Goal: Book appointment/travel/reservation

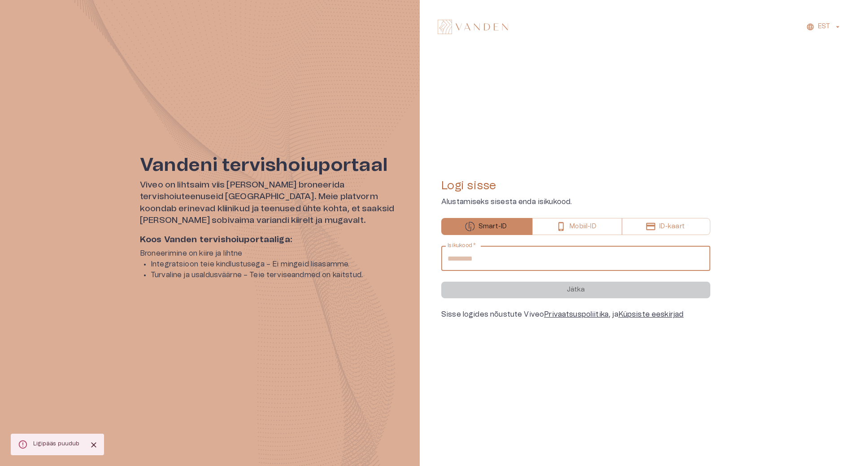
click at [505, 257] on input "Isikukood   *" at bounding box center [575, 258] width 269 height 25
type input "**********"
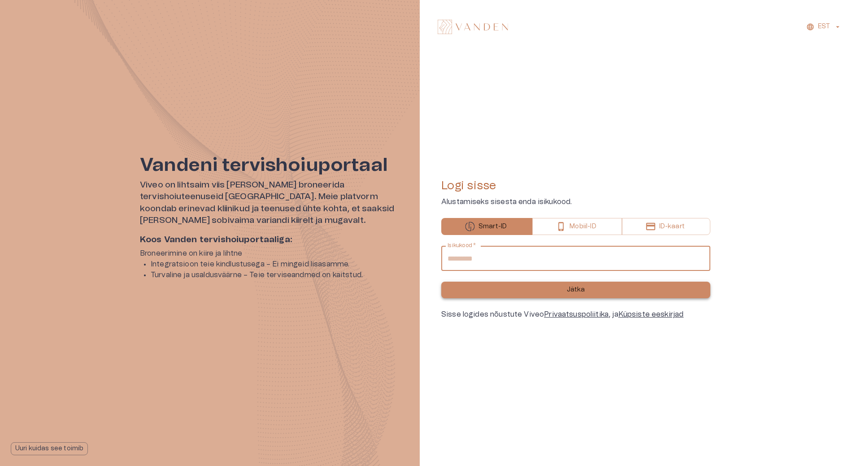
click at [576, 292] on p "Jätka" at bounding box center [576, 289] width 18 height 9
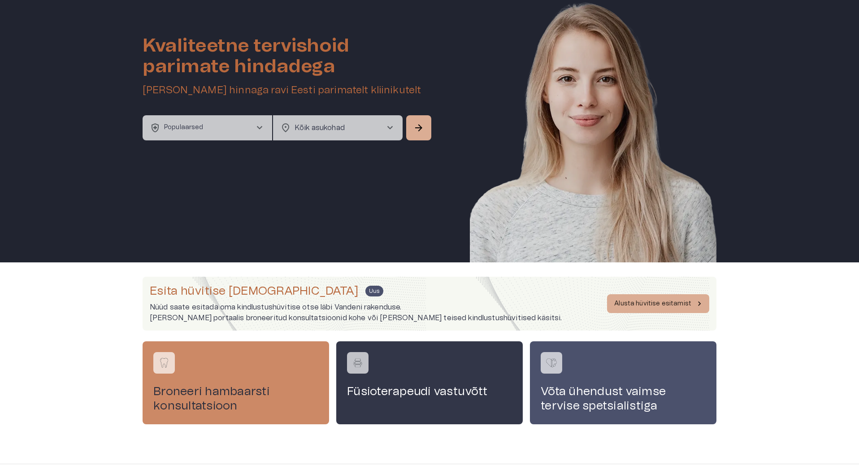
scroll to position [49, 0]
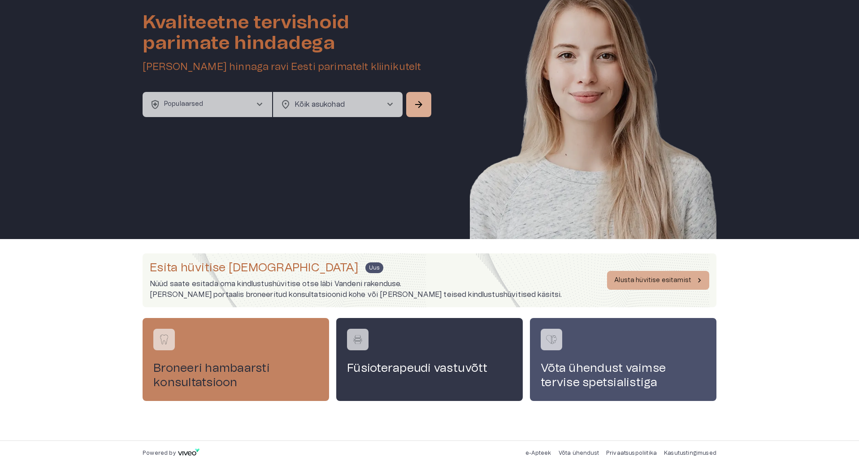
click at [253, 367] on h4 "Broneeri hambaarsti konsultatsioon" at bounding box center [235, 375] width 165 height 29
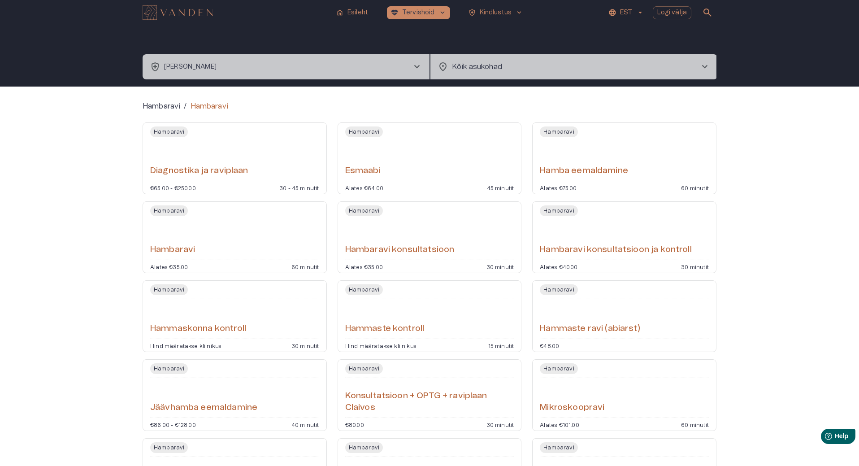
click at [231, 232] on div "Hambaravi" at bounding box center [234, 240] width 169 height 32
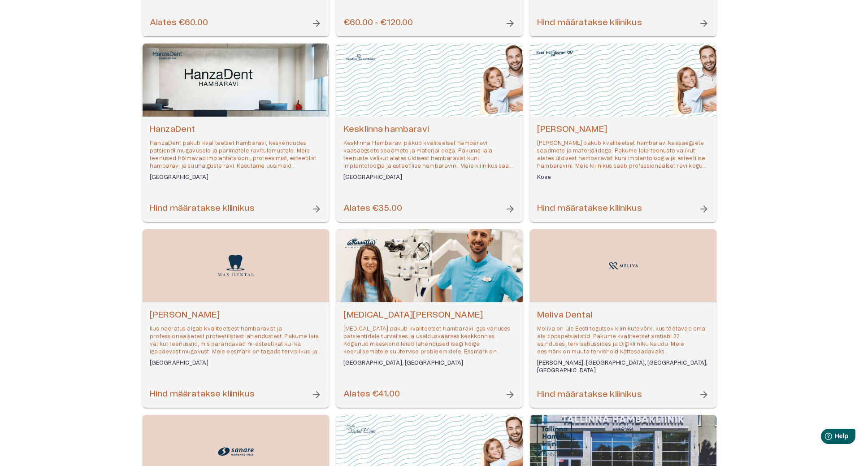
scroll to position [269, 0]
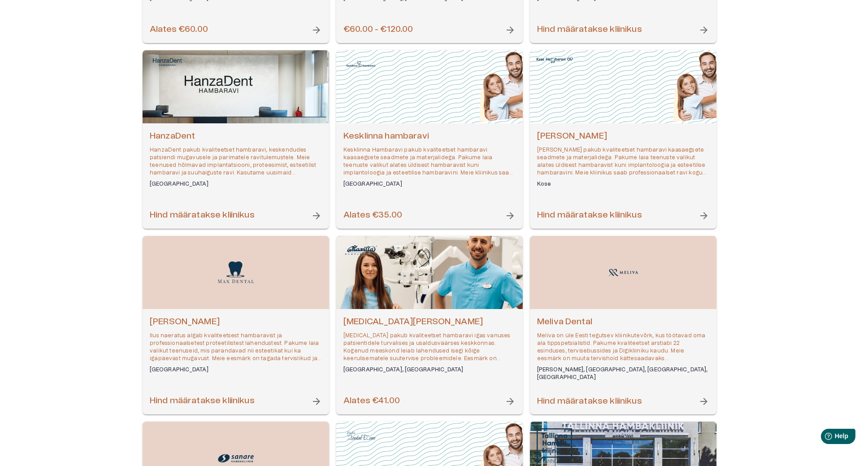
click at [393, 398] on h6 "Alates €41.00" at bounding box center [371, 401] width 56 height 12
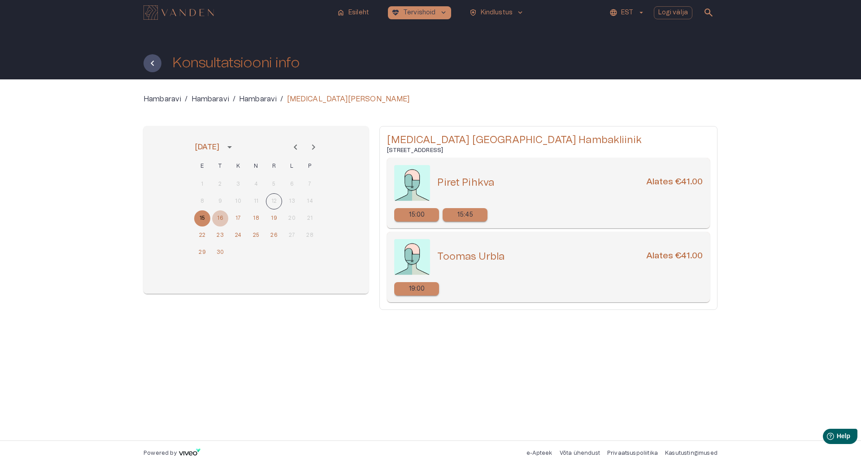
click at [221, 218] on button "16" at bounding box center [220, 218] width 16 height 16
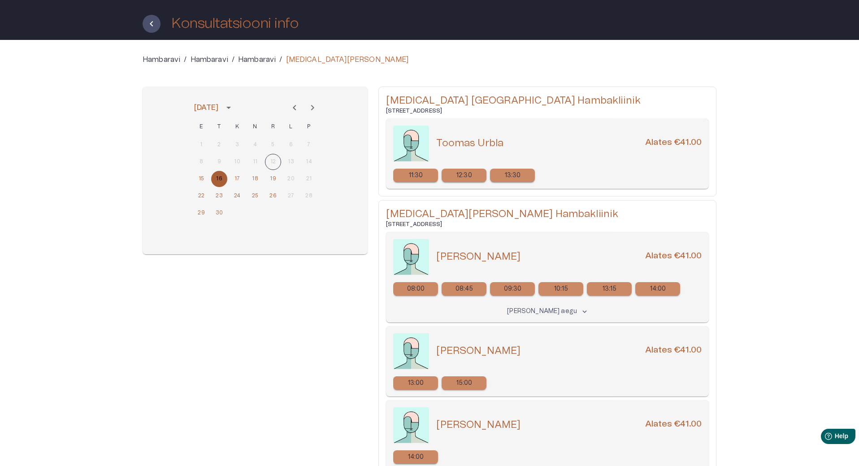
scroll to position [16, 0]
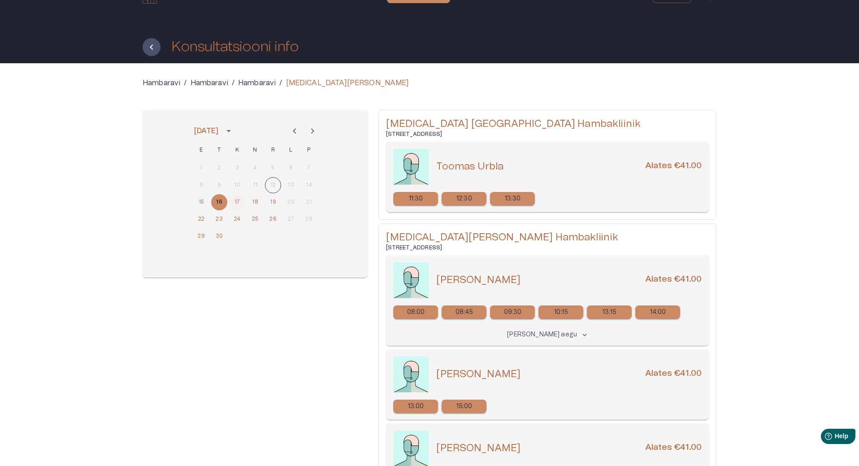
click at [237, 200] on button "17" at bounding box center [237, 202] width 16 height 16
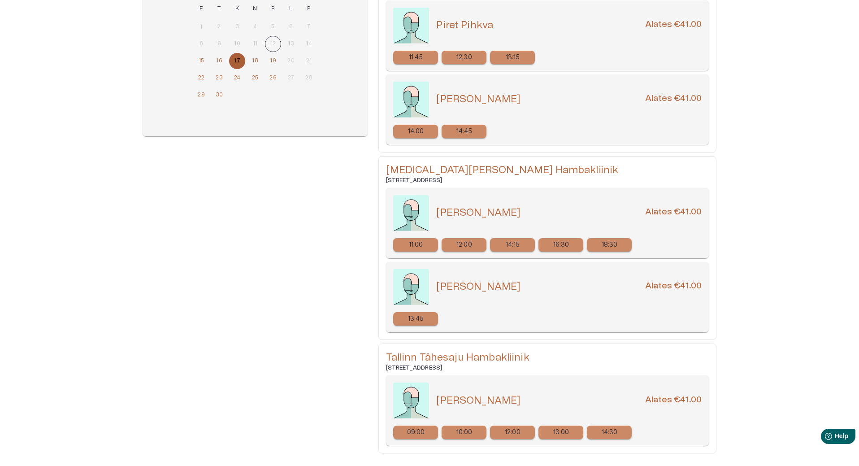
scroll to position [179, 0]
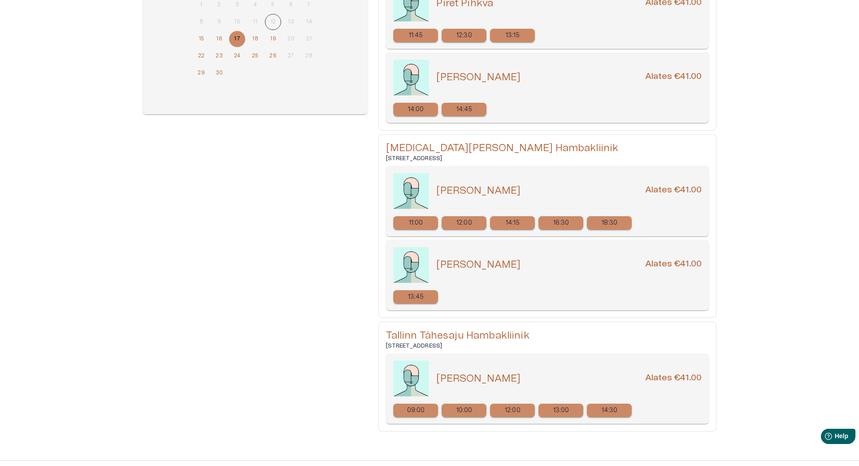
drag, startPoint x: 529, startPoint y: 384, endPoint x: 438, endPoint y: 379, distance: 91.1
click at [438, 379] on div "[PERSON_NAME] Alates €41.00" at bounding box center [568, 378] width 265 height 13
copy h5 "[PERSON_NAME]"
click at [126, 304] on div "[PERSON_NAME] / [GEOGRAPHIC_DATA] / [PERSON_NAME] / [MEDICAL_DATA][PERSON_NAME]…" at bounding box center [429, 180] width 859 height 560
click at [258, 39] on button "18" at bounding box center [255, 39] width 16 height 16
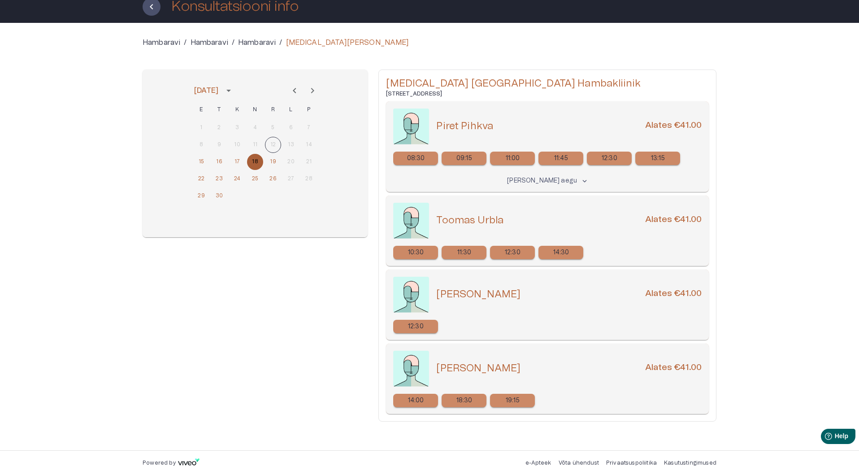
scroll to position [66, 0]
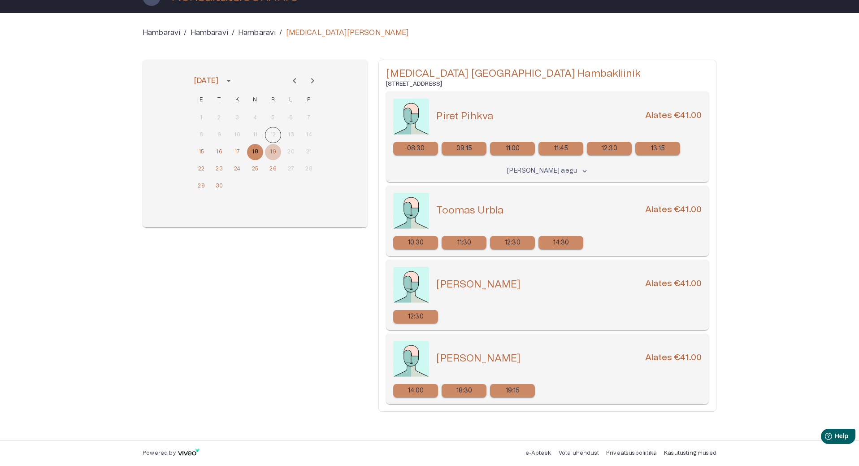
click at [273, 152] on button "19" at bounding box center [273, 152] width 16 height 16
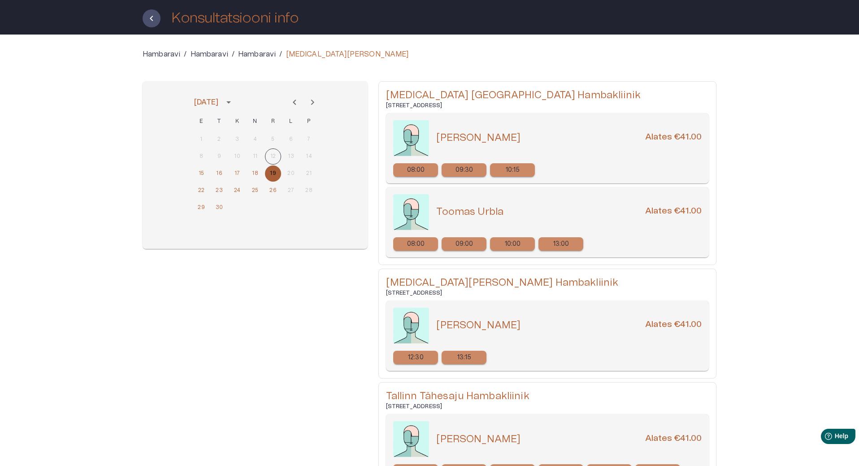
scroll to position [90, 0]
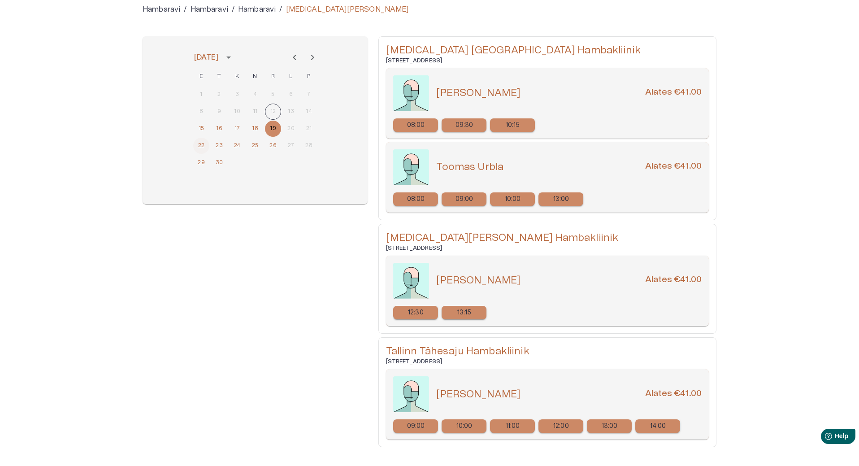
click at [201, 144] on button "22" at bounding box center [201, 146] width 16 height 16
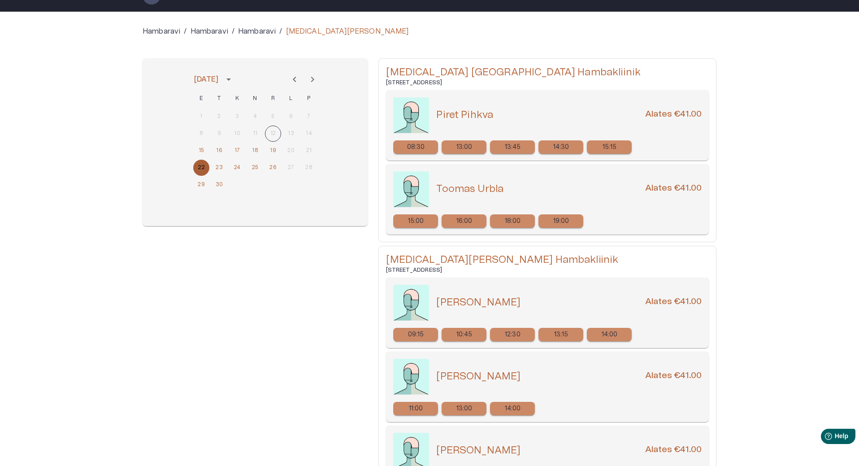
scroll to position [45, 0]
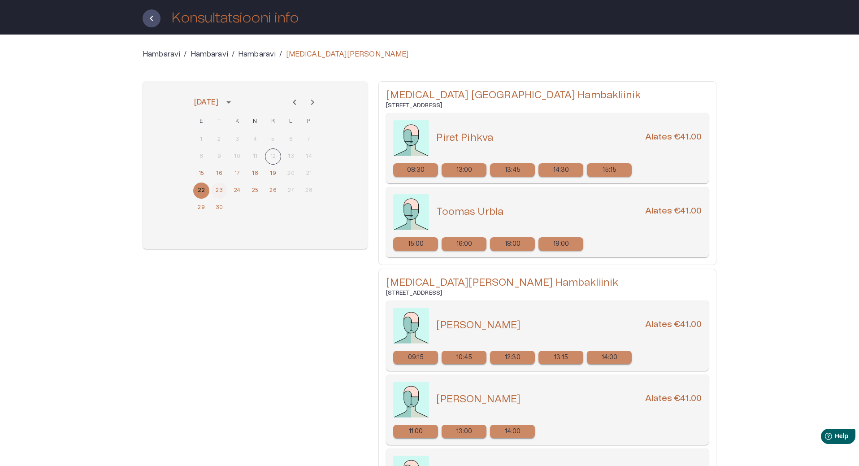
click at [221, 189] on button "23" at bounding box center [219, 190] width 16 height 16
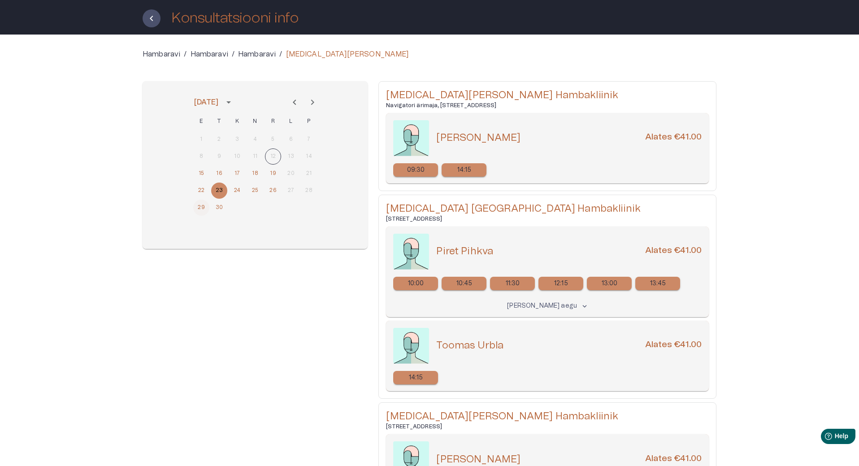
click at [204, 208] on button "29" at bounding box center [201, 207] width 16 height 16
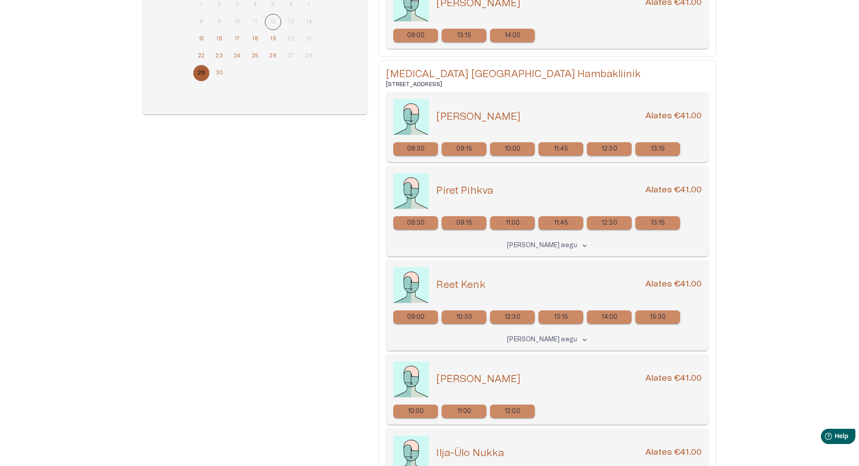
scroll to position [0, 0]
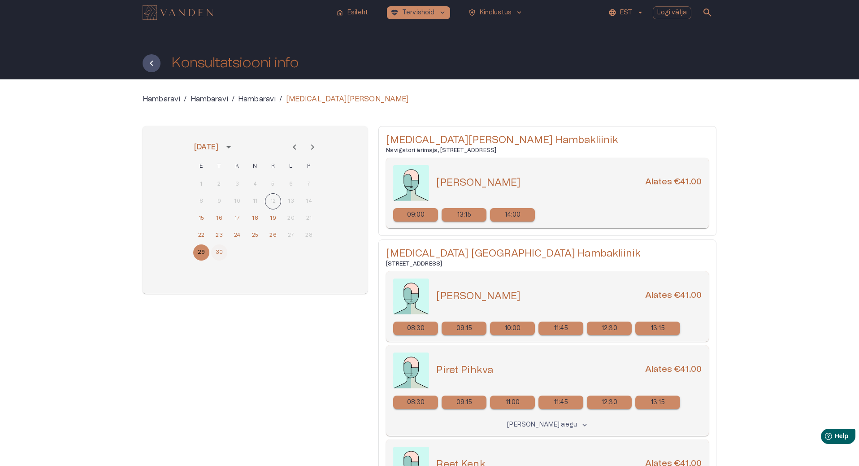
click at [219, 253] on button "30" at bounding box center [219, 252] width 16 height 16
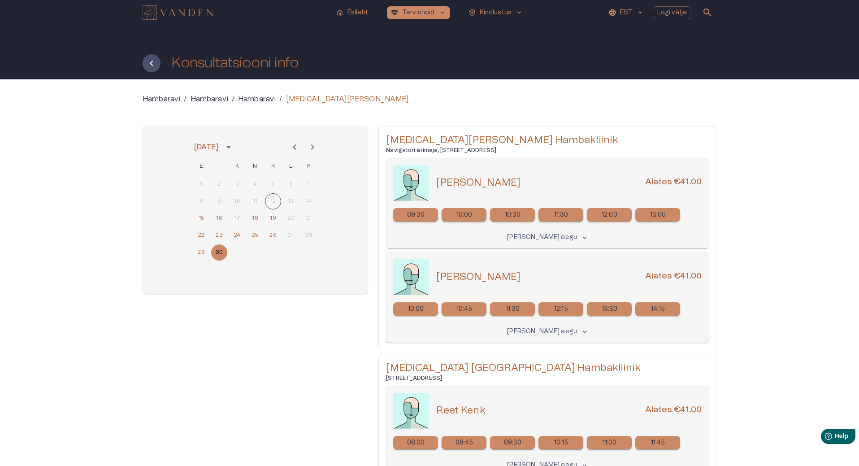
click at [311, 147] on icon "Next month" at bounding box center [312, 147] width 11 height 11
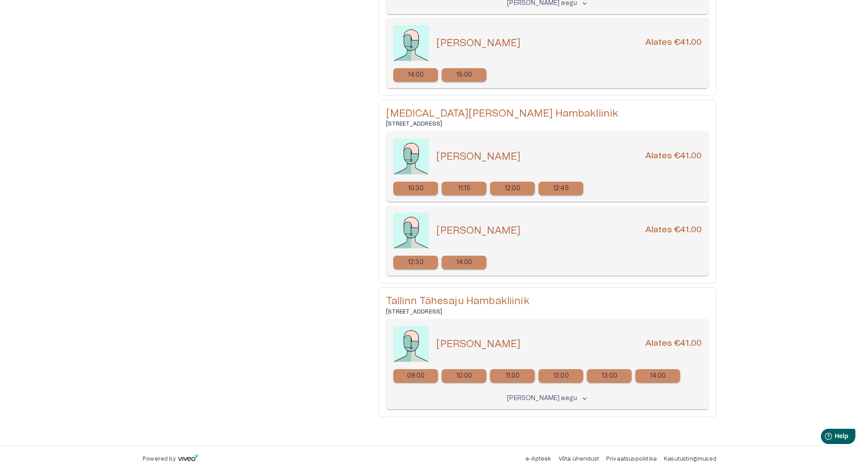
scroll to position [1327, 0]
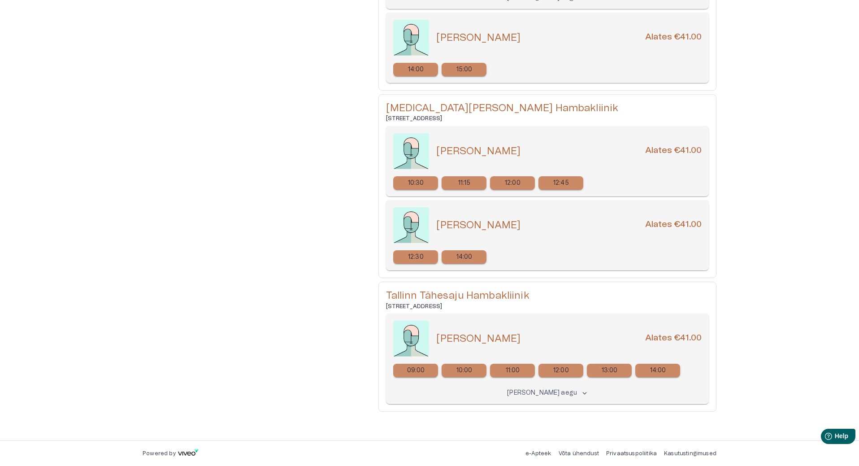
drag, startPoint x: 515, startPoint y: 337, endPoint x: 437, endPoint y: 336, distance: 78.0
click at [437, 336] on div "[PERSON_NAME] Alates €41.00" at bounding box center [568, 338] width 265 height 13
copy h5 "[PERSON_NAME]"
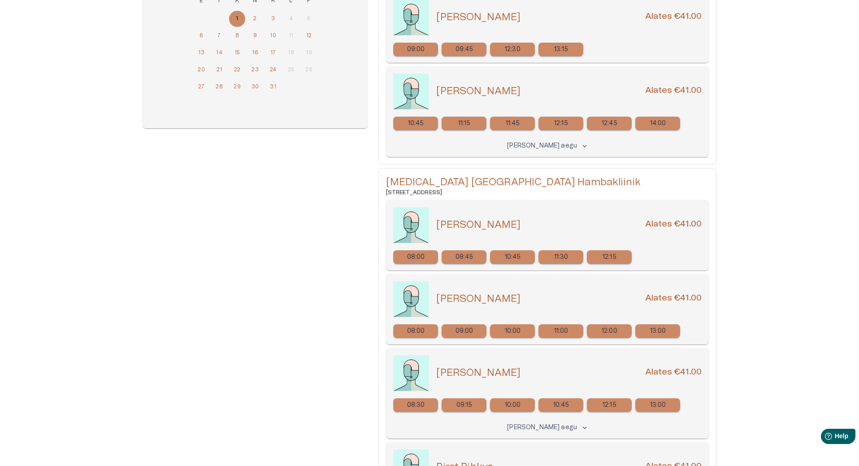
scroll to position [27, 0]
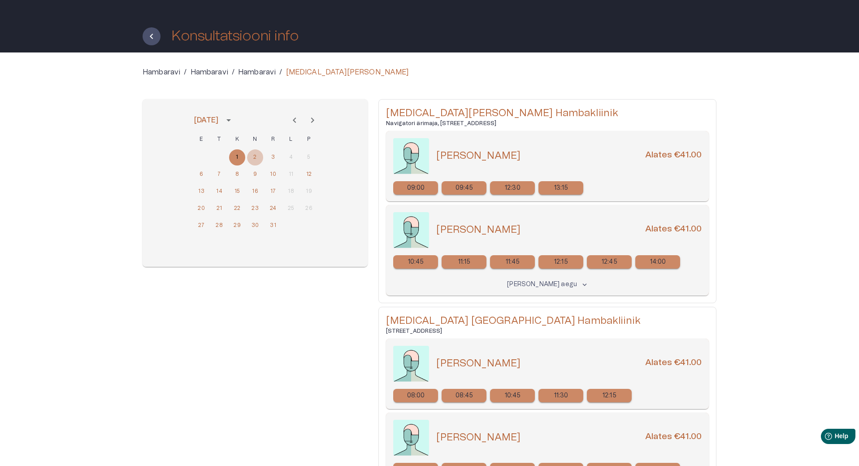
click at [255, 158] on button "2" at bounding box center [255, 157] width 16 height 16
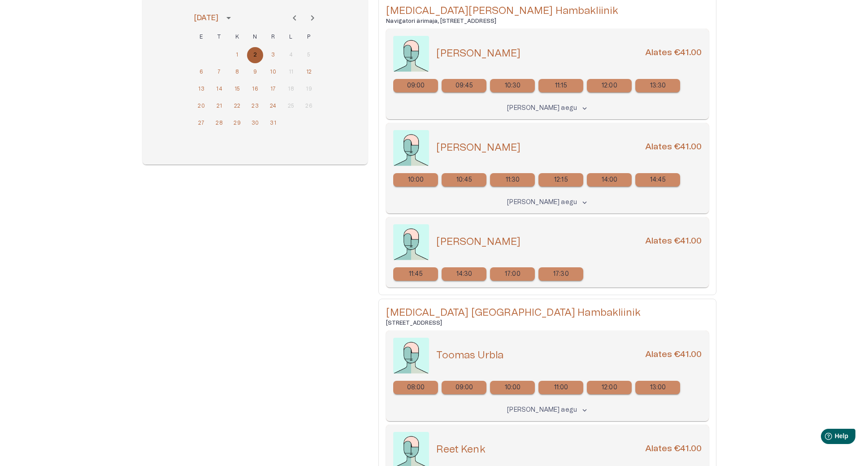
scroll to position [0, 0]
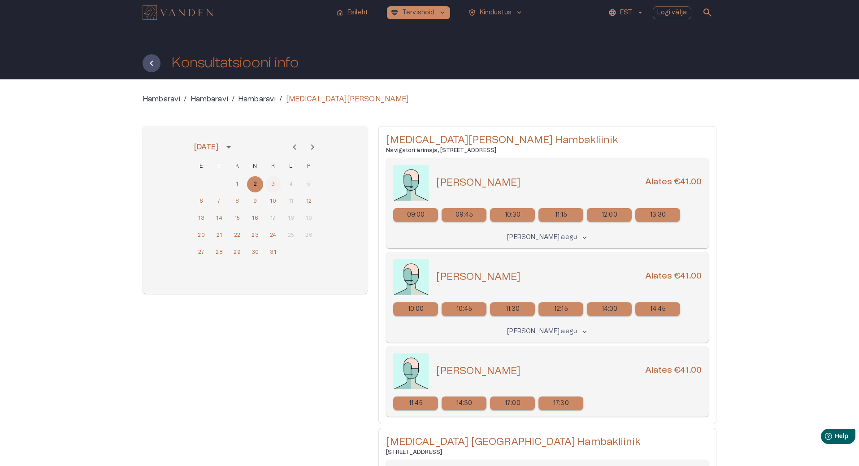
click at [274, 186] on button "3" at bounding box center [273, 184] width 16 height 16
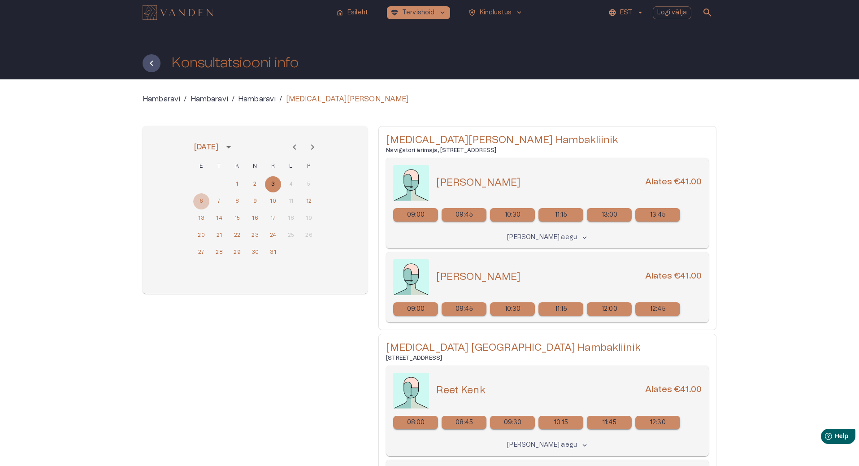
click at [199, 201] on button "6" at bounding box center [201, 201] width 16 height 16
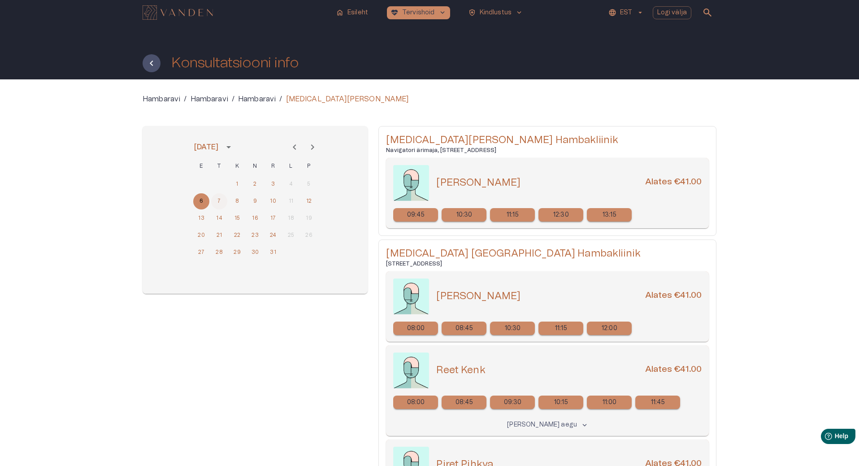
click at [221, 199] on button "7" at bounding box center [219, 201] width 16 height 16
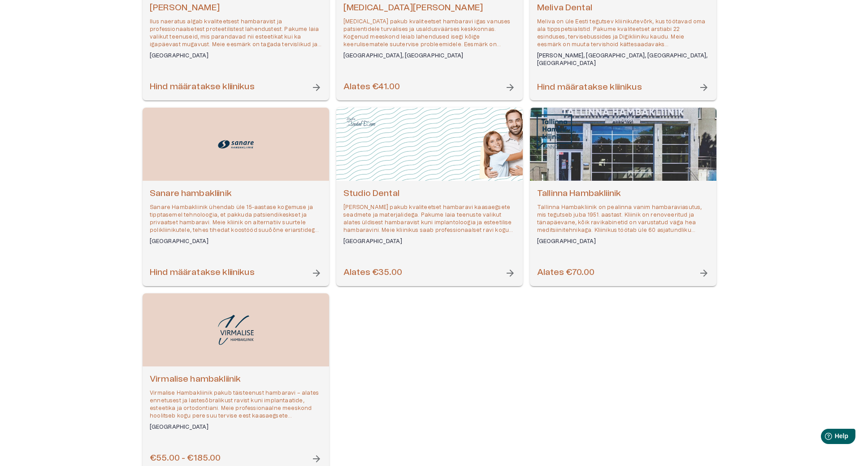
scroll to position [538, 0]
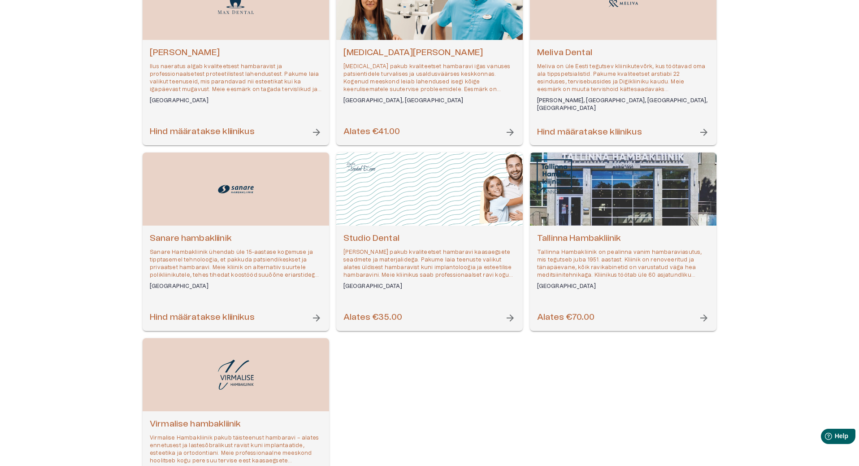
click at [606, 128] on h6 "Hind määratakse kliinikus" at bounding box center [589, 132] width 105 height 12
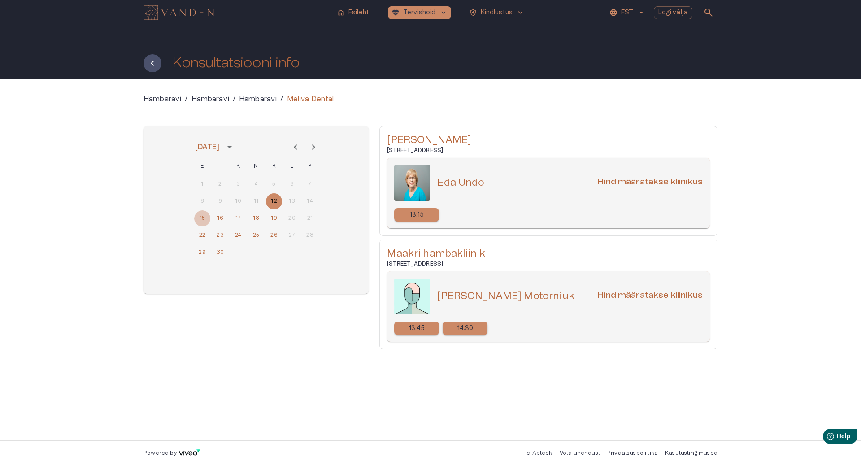
click at [203, 217] on button "15" at bounding box center [202, 218] width 16 height 16
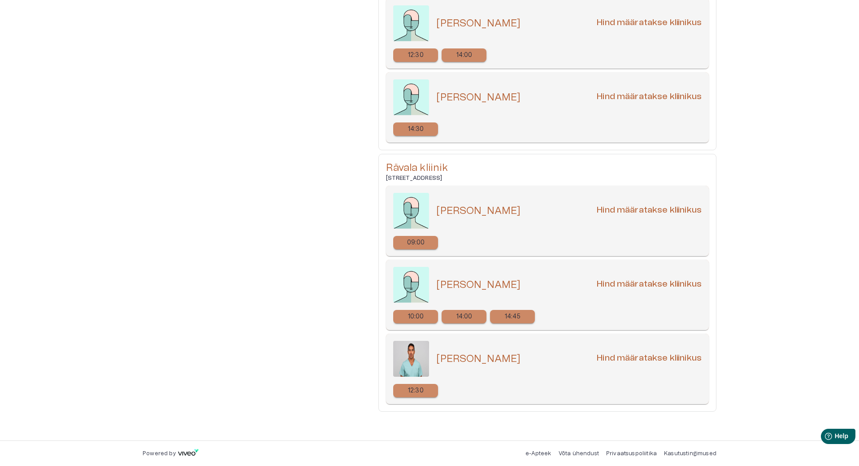
scroll to position [102, 0]
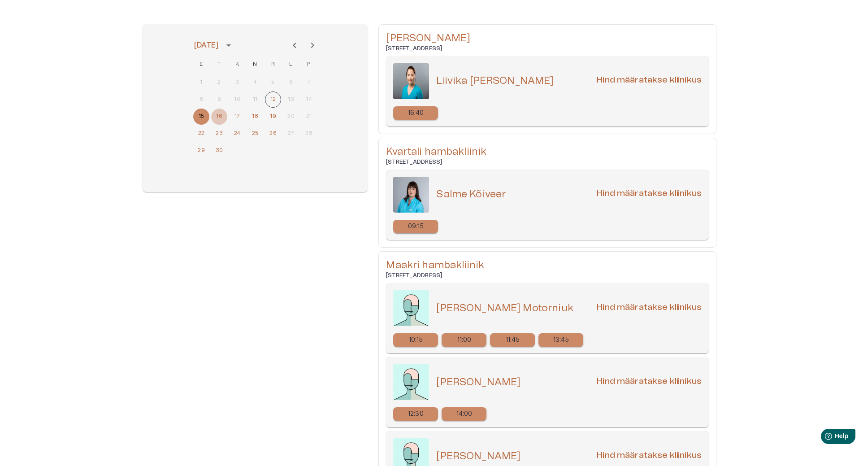
click at [223, 118] on button "16" at bounding box center [219, 116] width 16 height 16
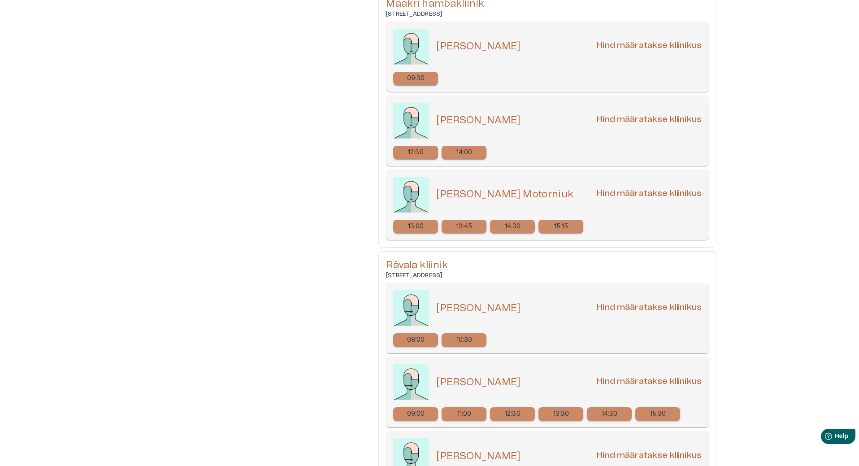
scroll to position [68, 0]
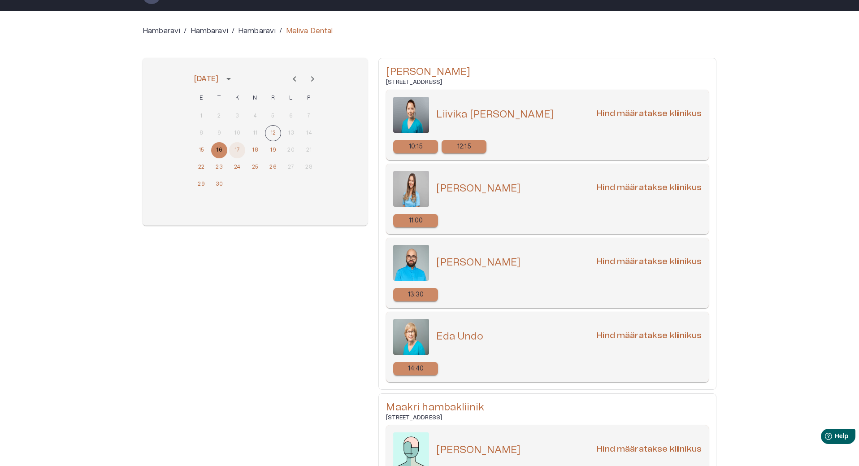
click at [238, 150] on button "17" at bounding box center [237, 150] width 16 height 16
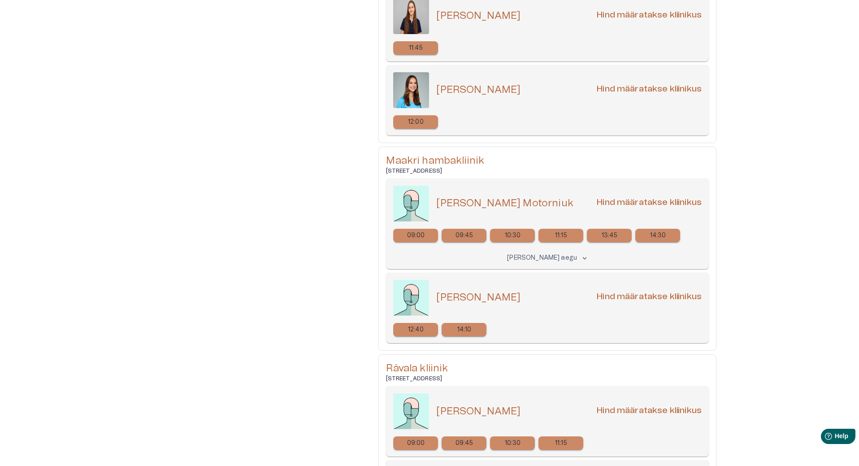
scroll to position [0, 0]
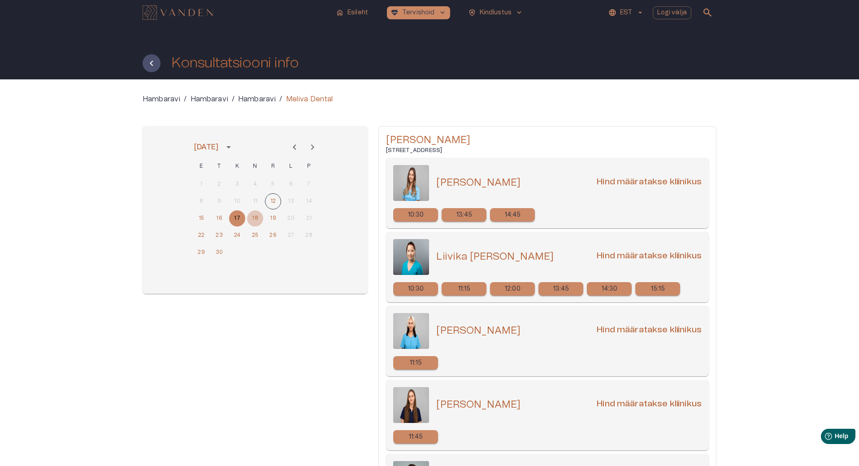
click at [257, 217] on button "18" at bounding box center [255, 218] width 16 height 16
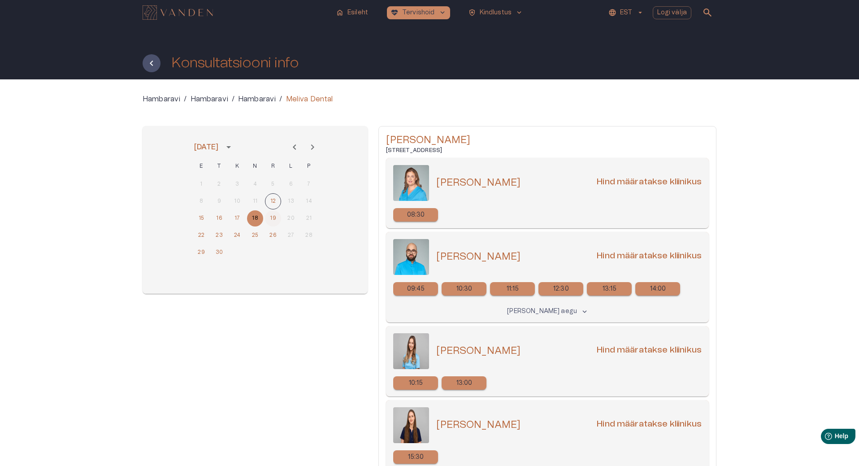
click at [269, 214] on button "19" at bounding box center [273, 218] width 16 height 16
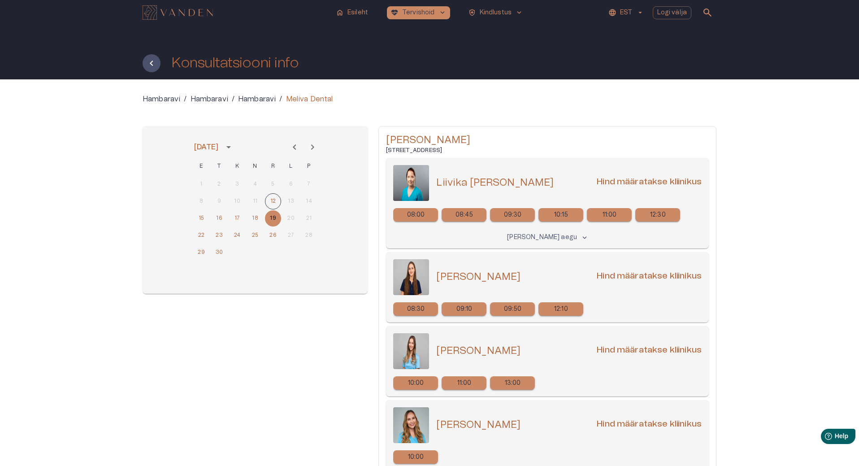
click at [260, 96] on p "Hambaravi" at bounding box center [257, 99] width 38 height 11
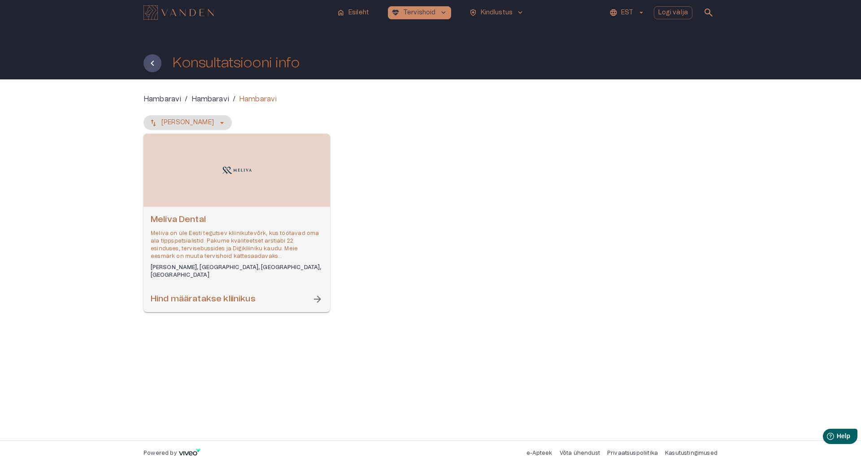
click at [204, 101] on p "Hambaravi" at bounding box center [210, 99] width 38 height 11
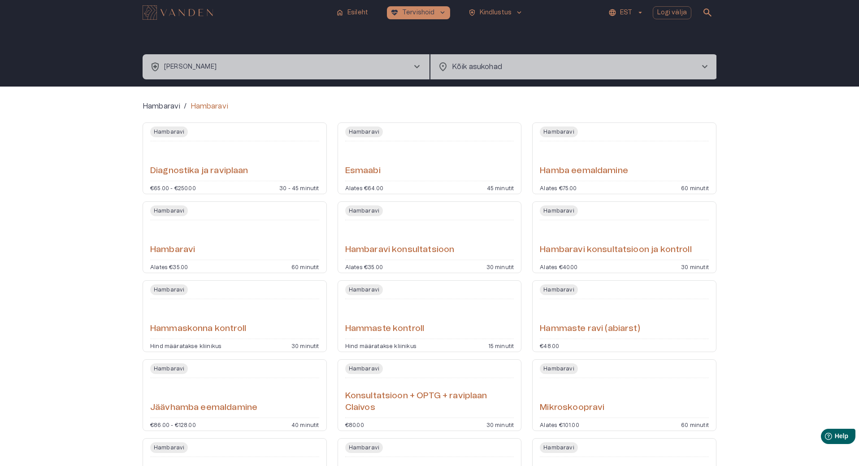
click at [190, 234] on div "Hambaravi" at bounding box center [234, 240] width 169 height 32
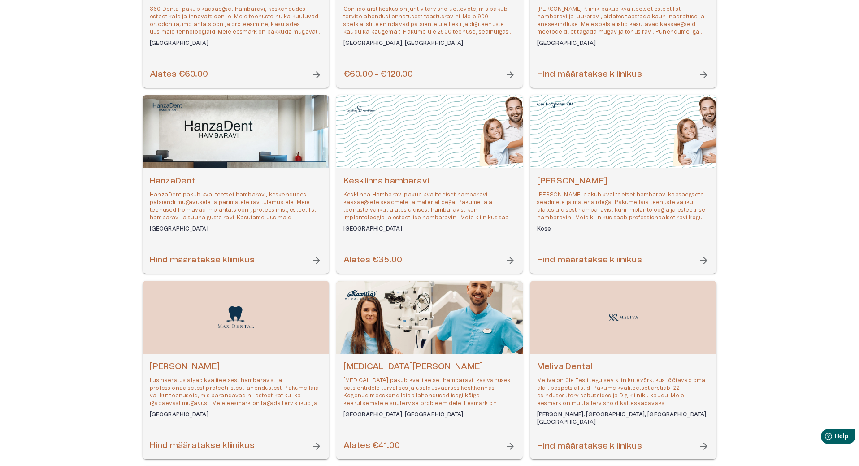
scroll to position [359, 0]
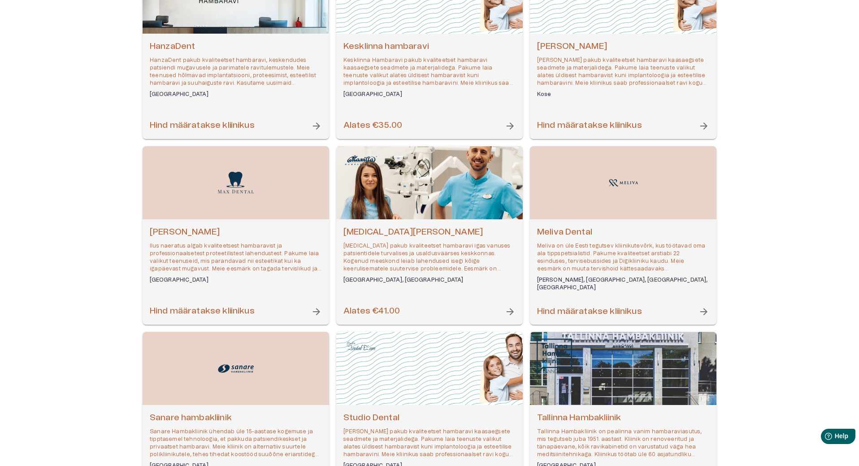
click at [384, 308] on h6 "Alates €41.00" at bounding box center [371, 311] width 56 height 12
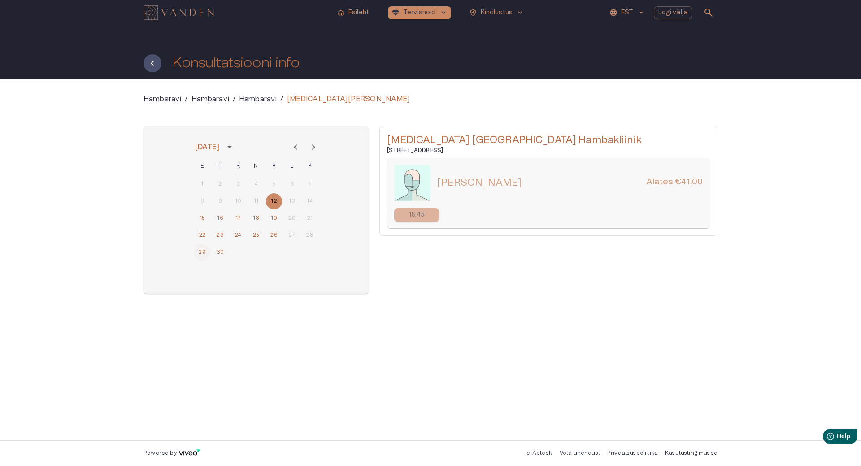
click at [203, 248] on button "29" at bounding box center [202, 252] width 16 height 16
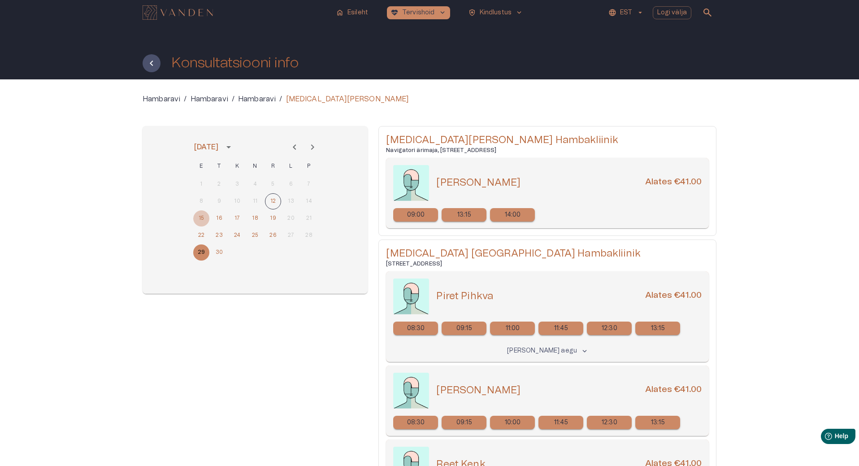
click at [201, 216] on button "15" at bounding box center [201, 218] width 16 height 16
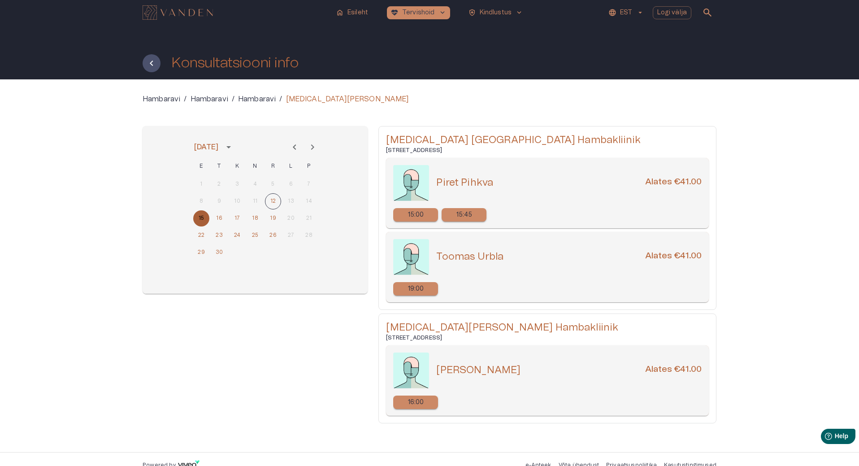
scroll to position [12, 0]
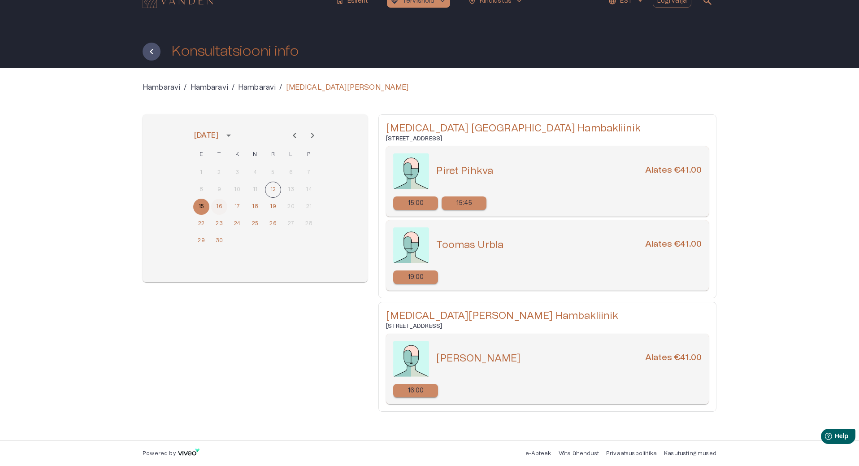
click at [217, 203] on button "16" at bounding box center [219, 207] width 16 height 16
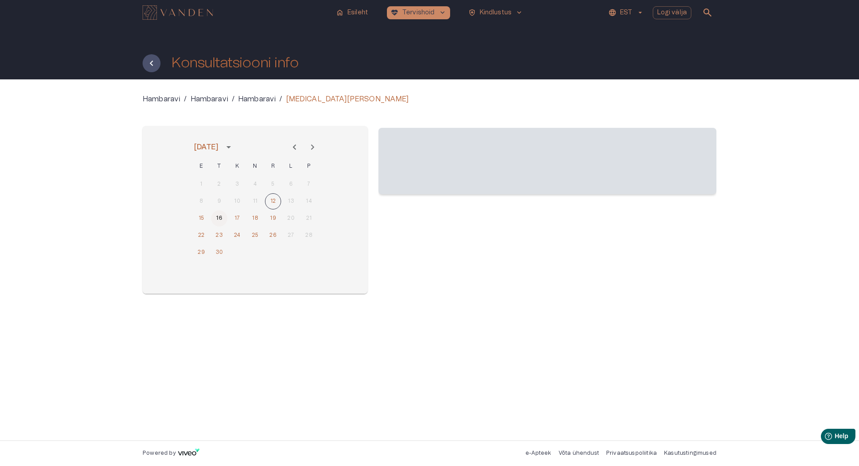
scroll to position [0, 0]
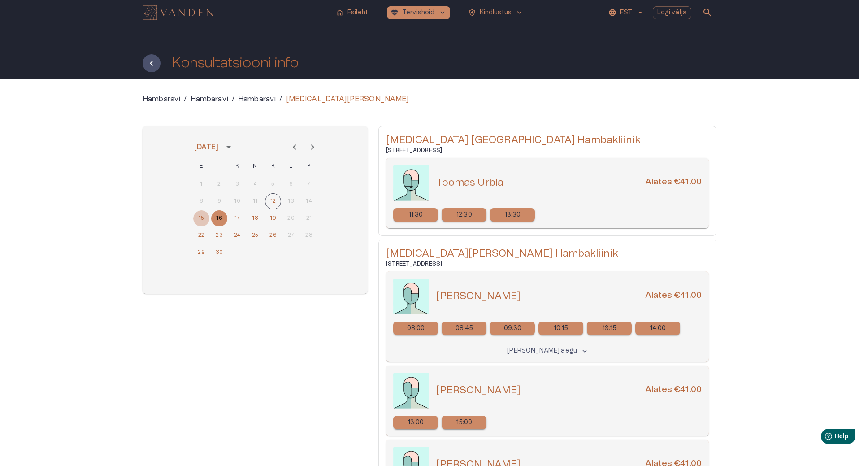
click at [202, 219] on button "15" at bounding box center [201, 218] width 16 height 16
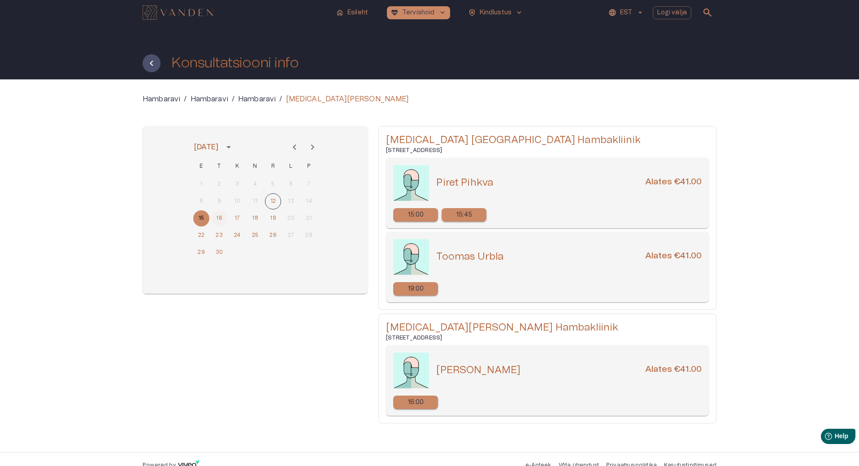
click at [221, 220] on button "16" at bounding box center [219, 218] width 16 height 16
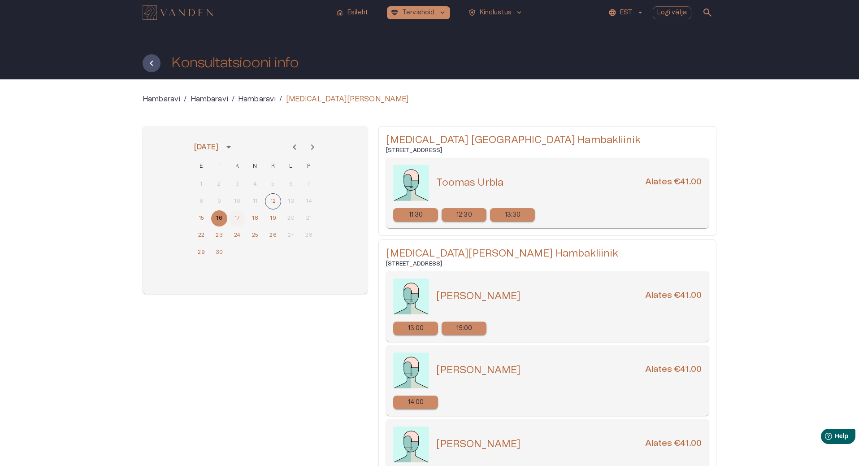
click at [238, 214] on button "17" at bounding box center [237, 218] width 16 height 16
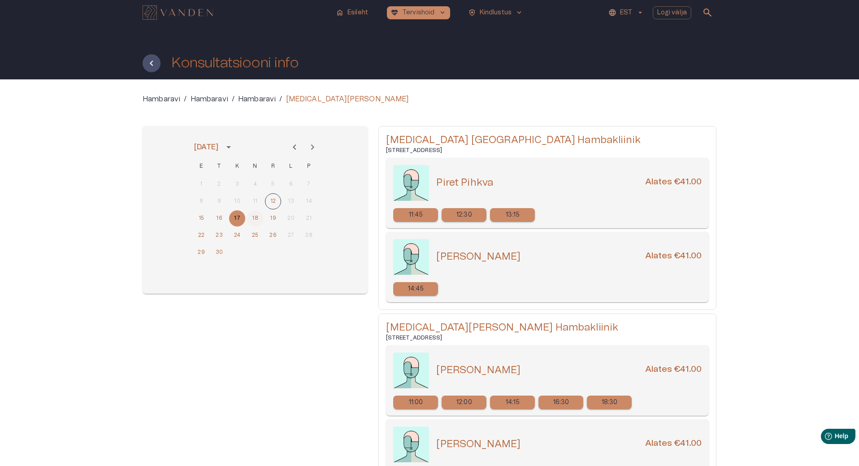
click at [255, 218] on button "18" at bounding box center [255, 218] width 16 height 16
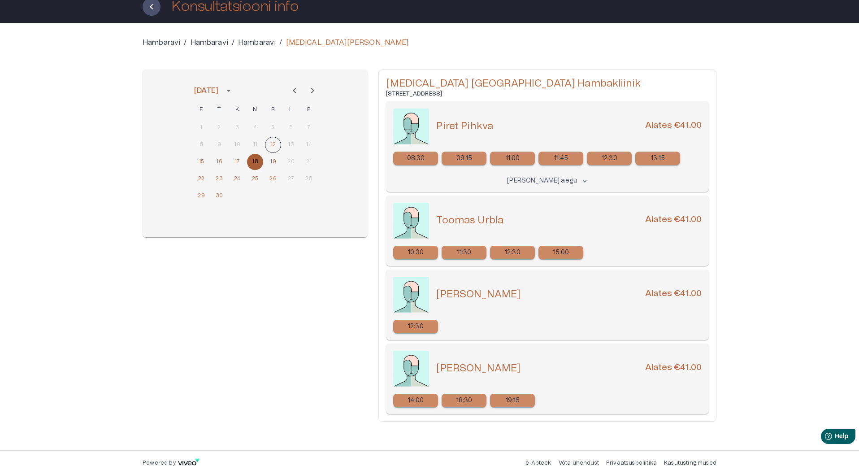
scroll to position [66, 0]
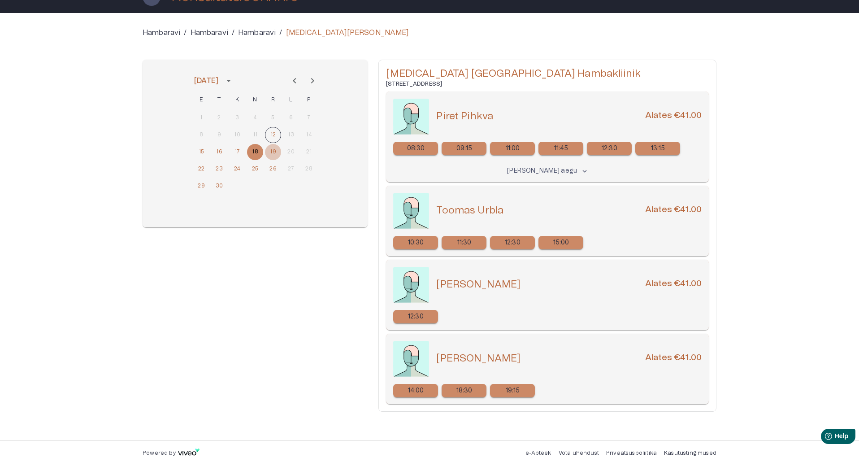
click at [277, 152] on button "19" at bounding box center [273, 152] width 16 height 16
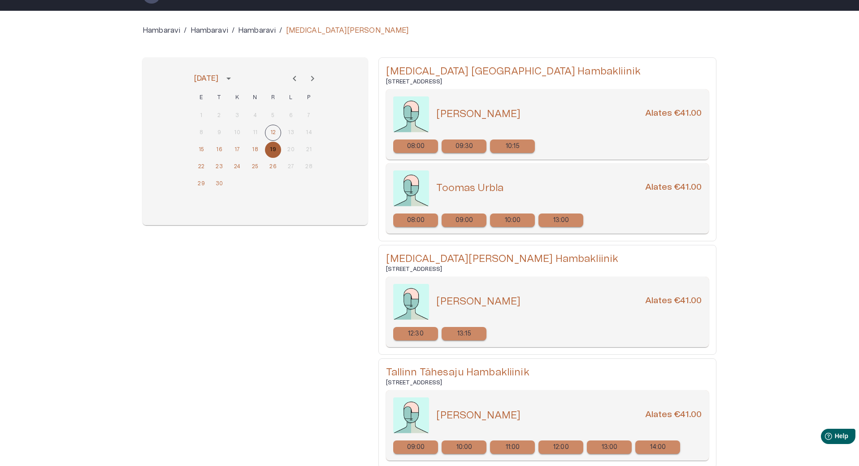
scroll to position [90, 0]
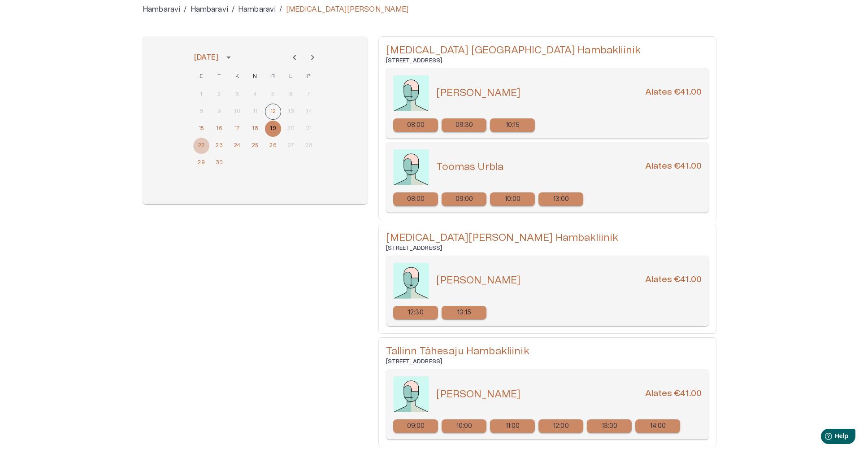
click at [199, 146] on button "22" at bounding box center [201, 146] width 16 height 16
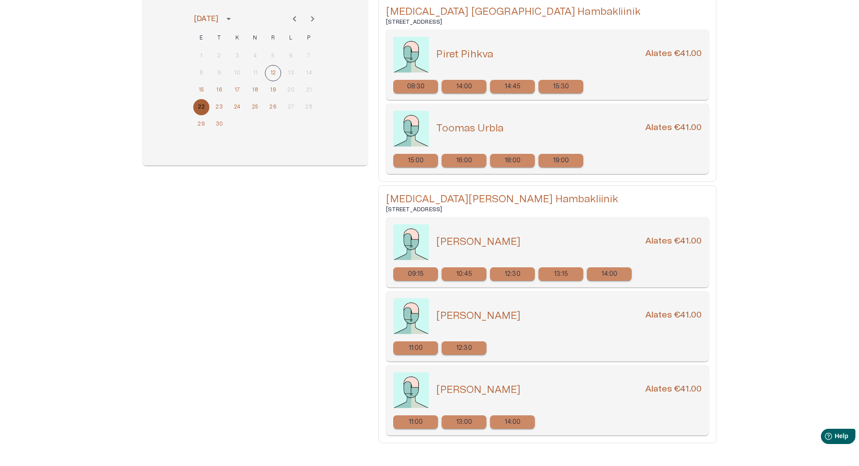
scroll to position [115, 0]
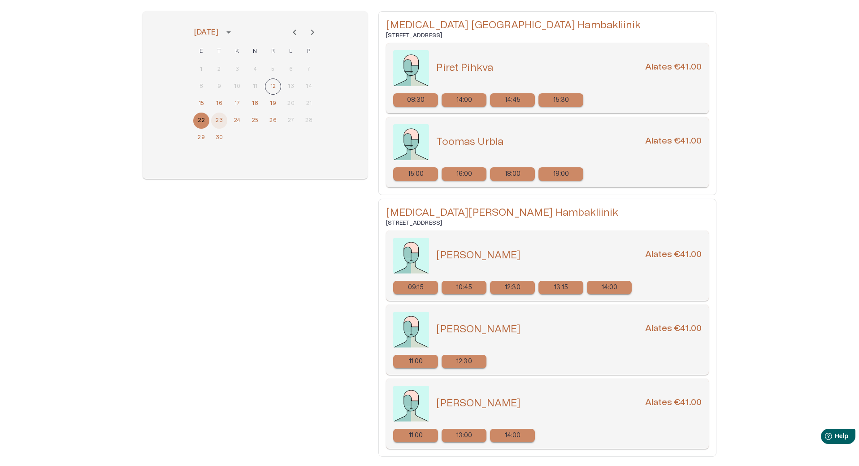
click at [220, 122] on button "23" at bounding box center [219, 121] width 16 height 16
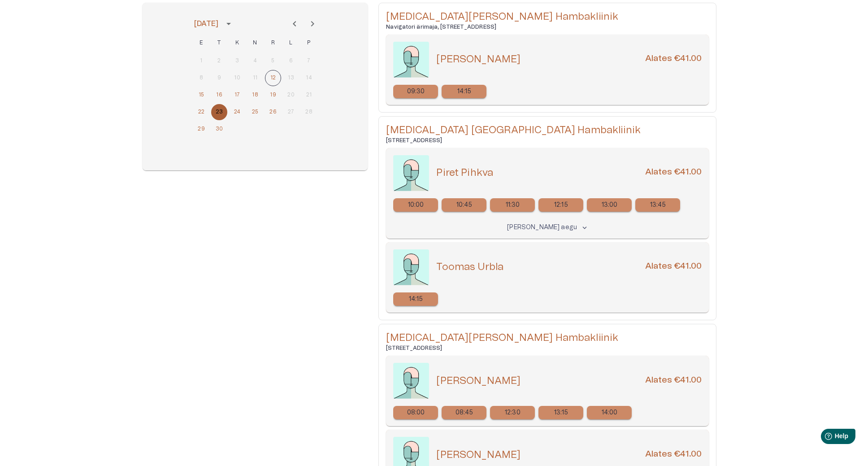
scroll to position [45, 0]
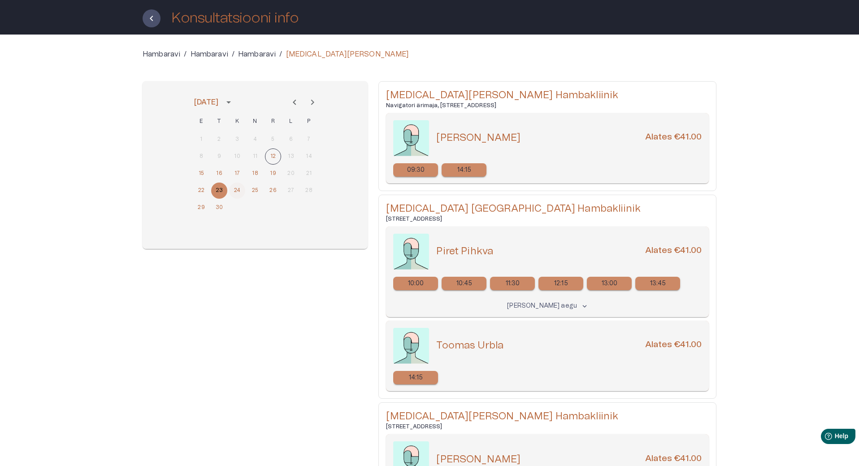
click at [239, 189] on button "24" at bounding box center [237, 190] width 16 height 16
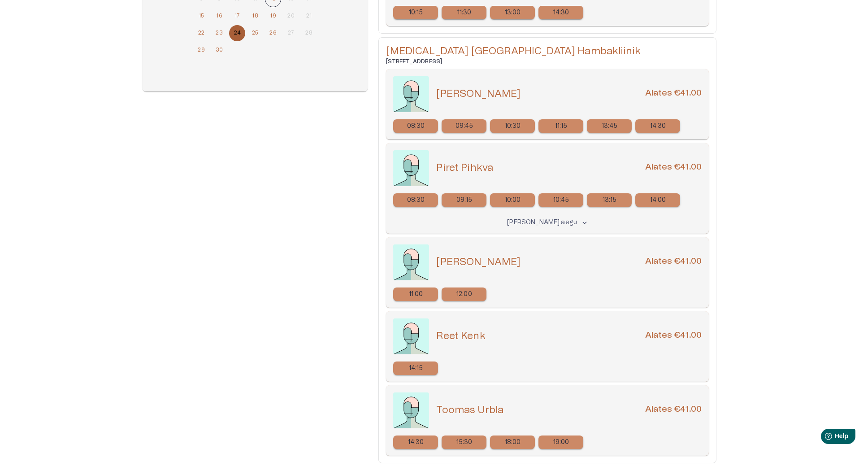
scroll to position [0, 0]
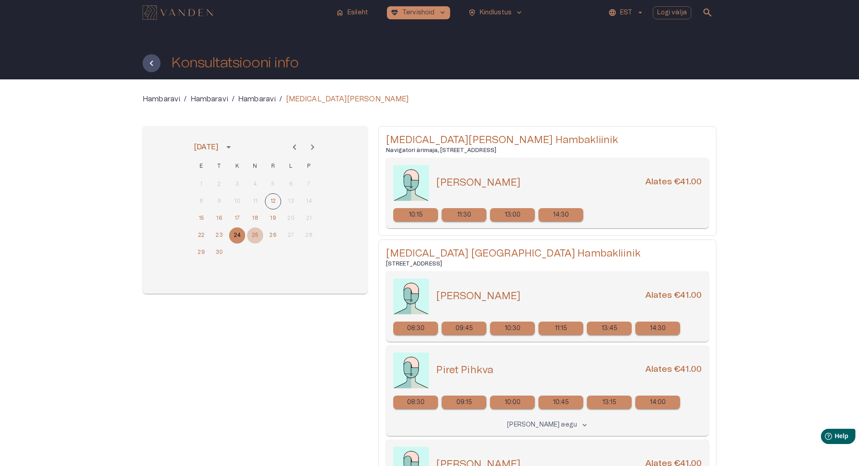
click at [255, 235] on button "25" at bounding box center [255, 235] width 16 height 16
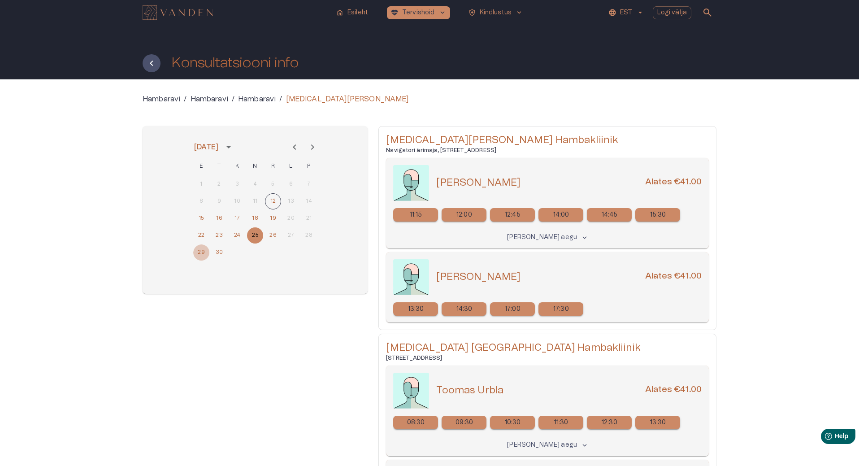
click at [205, 252] on button "29" at bounding box center [201, 252] width 16 height 16
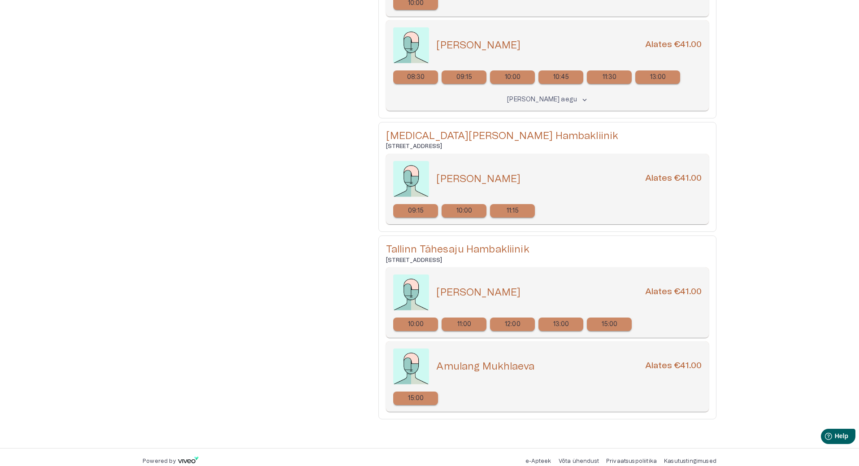
scroll to position [1078, 0]
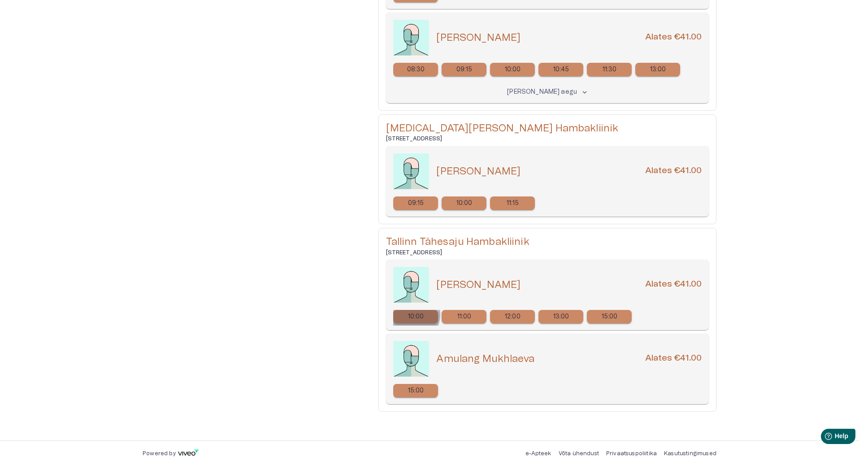
click at [408, 314] on p "10:00" at bounding box center [416, 316] width 16 height 9
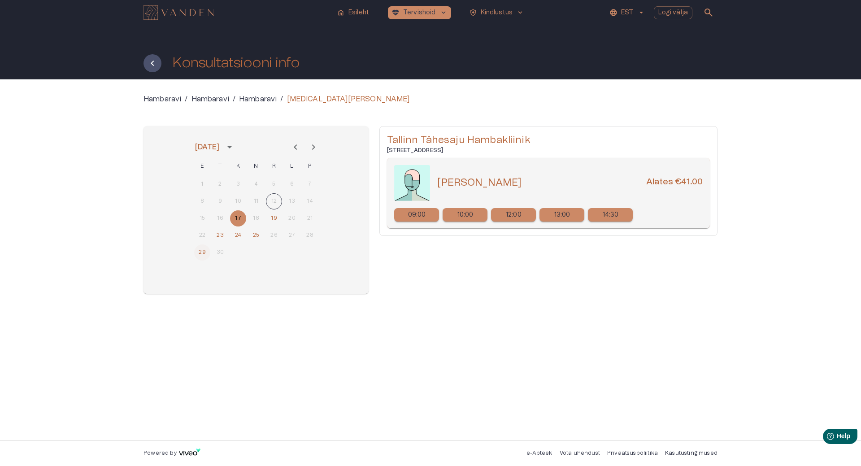
click at [203, 251] on button "29" at bounding box center [202, 252] width 16 height 16
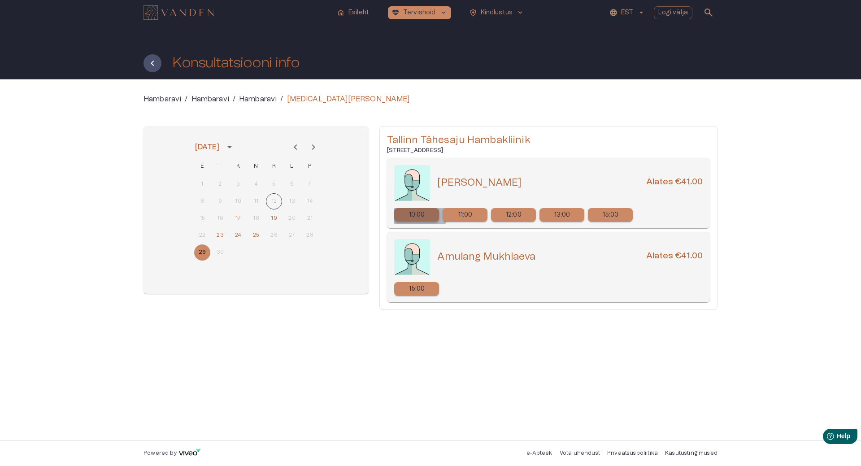
click at [420, 214] on p "10:00" at bounding box center [417, 214] width 16 height 9
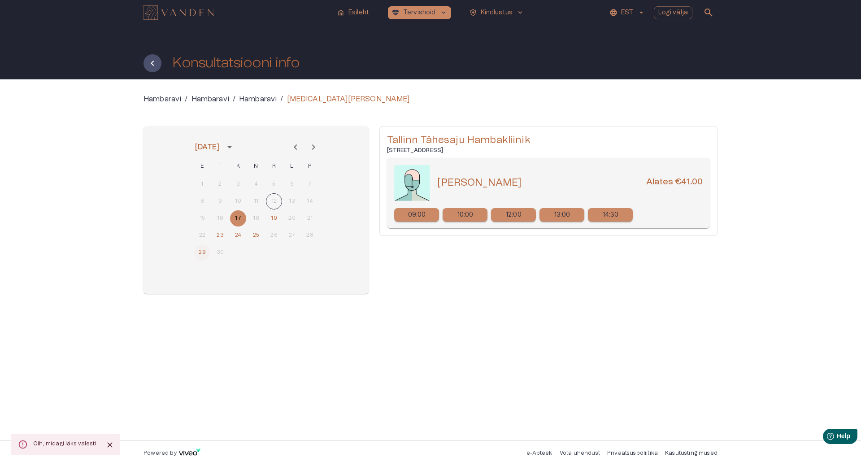
click at [199, 251] on button "29" at bounding box center [202, 252] width 16 height 16
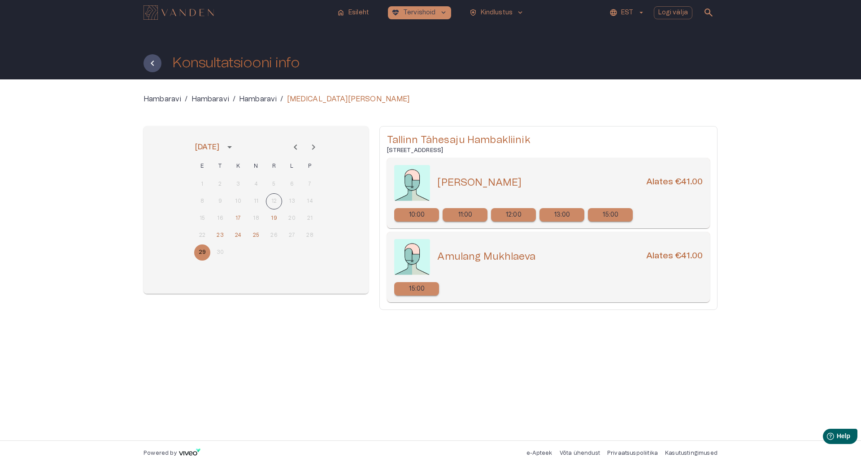
click at [542, 360] on div "Hambaravi / [PERSON_NAME] / [GEOGRAPHIC_DATA] / [MEDICAL_DATA][PERSON_NAME] [DA…" at bounding box center [430, 260] width 574 height 332
click at [460, 182] on h5 "[PERSON_NAME]" at bounding box center [479, 182] width 84 height 13
click at [431, 213] on div "10:00" at bounding box center [416, 214] width 45 height 13
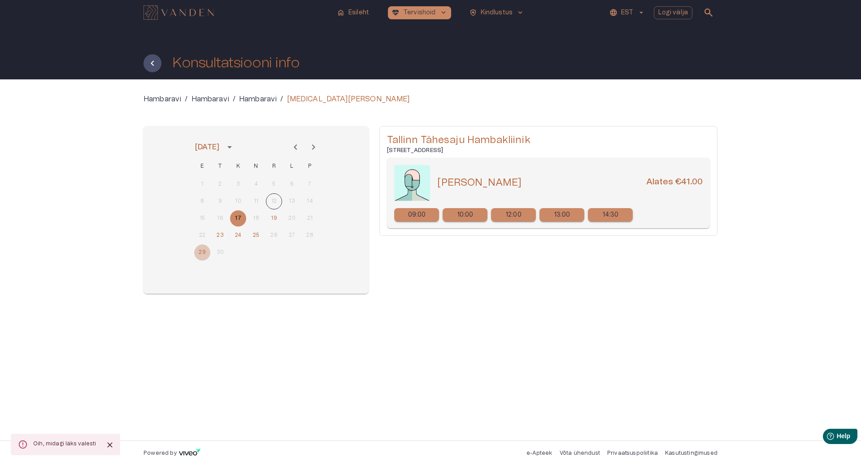
click at [199, 254] on button "29" at bounding box center [202, 252] width 16 height 16
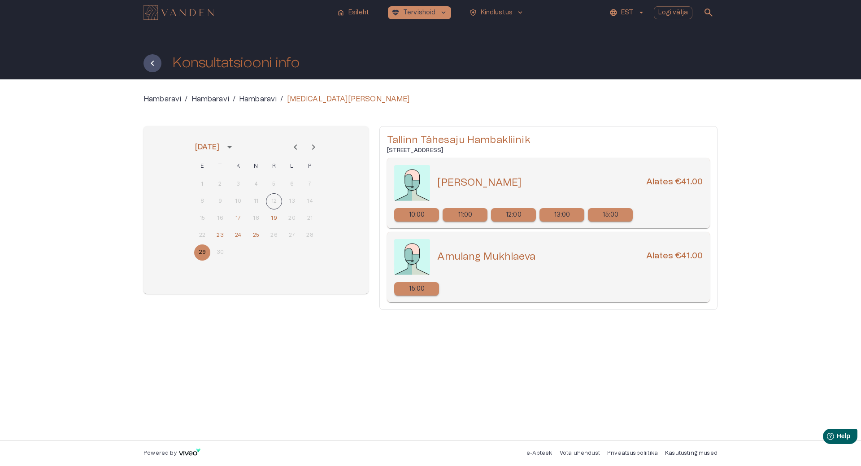
click at [232, 403] on div "Hambaravi / [PERSON_NAME] / [GEOGRAPHIC_DATA] / [MEDICAL_DATA][PERSON_NAME] [DA…" at bounding box center [430, 260] width 574 height 332
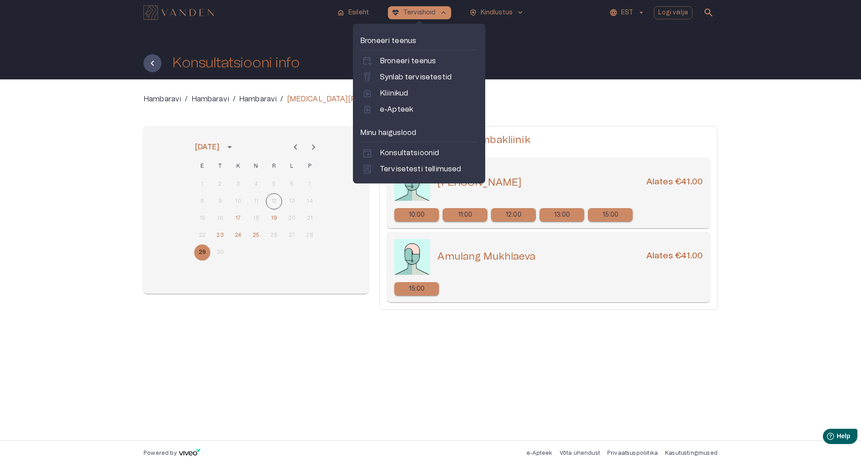
click at [195, 13] on img "Navigate to homepage" at bounding box center [178, 12] width 70 height 14
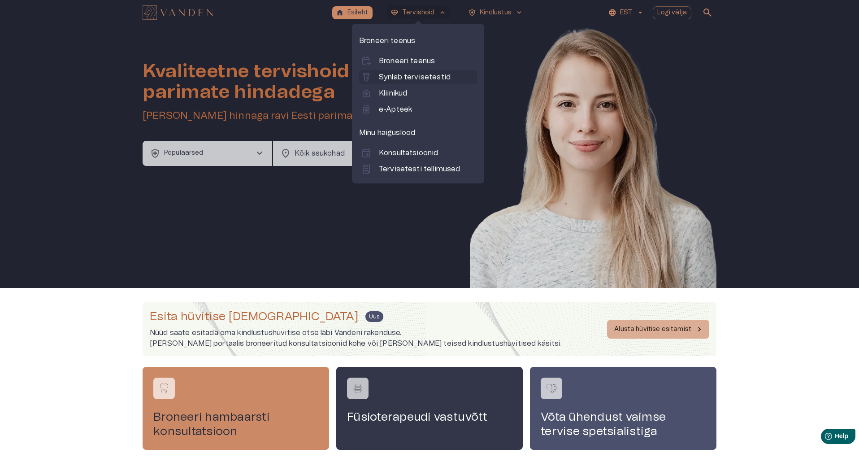
click at [433, 79] on p "Synlab tervisetestid" at bounding box center [415, 77] width 72 height 11
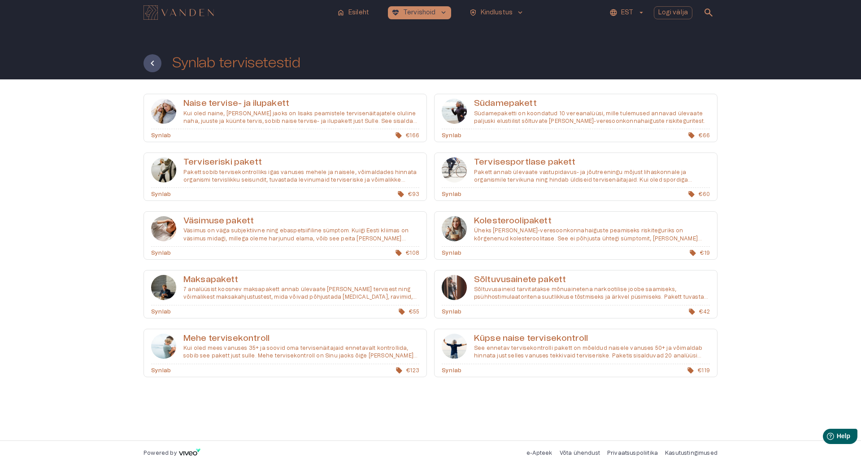
click at [310, 114] on p "Kui oled naine, [PERSON_NAME] jaoks on lisaks peamistele tervisenäitajatele olu…" at bounding box center [301, 117] width 236 height 15
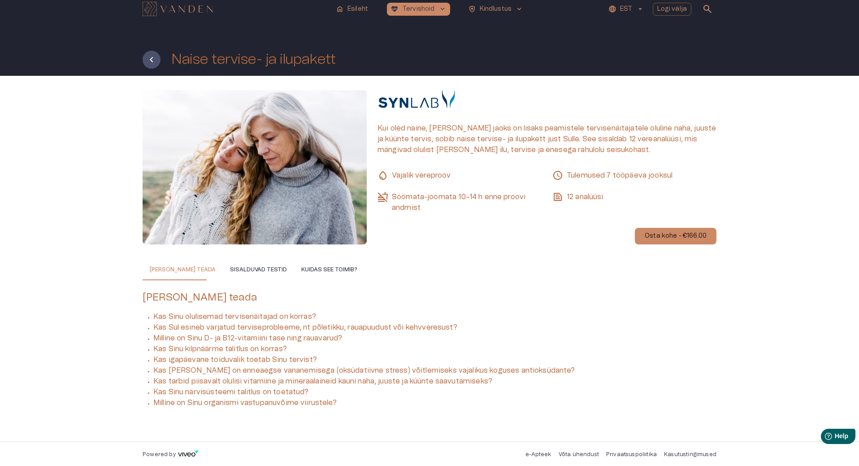
scroll to position [4, 0]
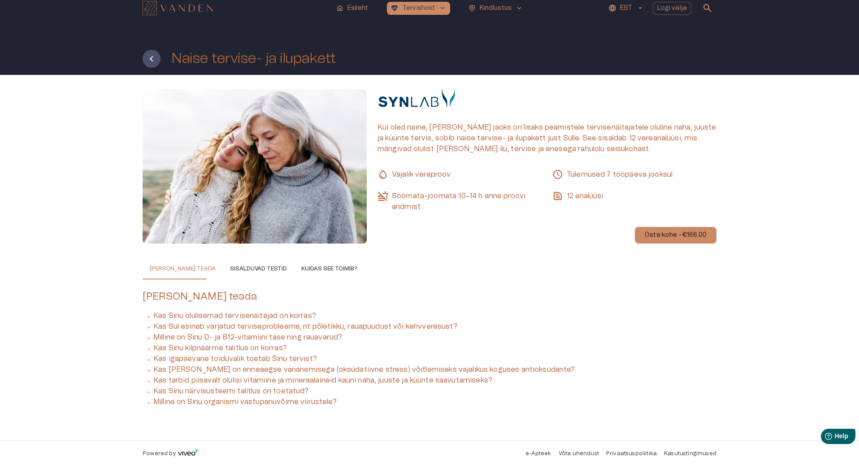
click at [249, 267] on button "Sisalduvad testid" at bounding box center [258, 269] width 71 height 22
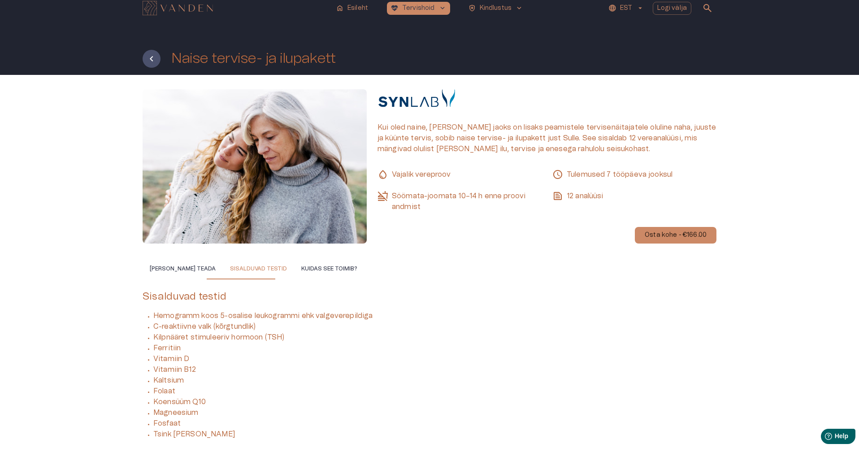
scroll to position [37, 0]
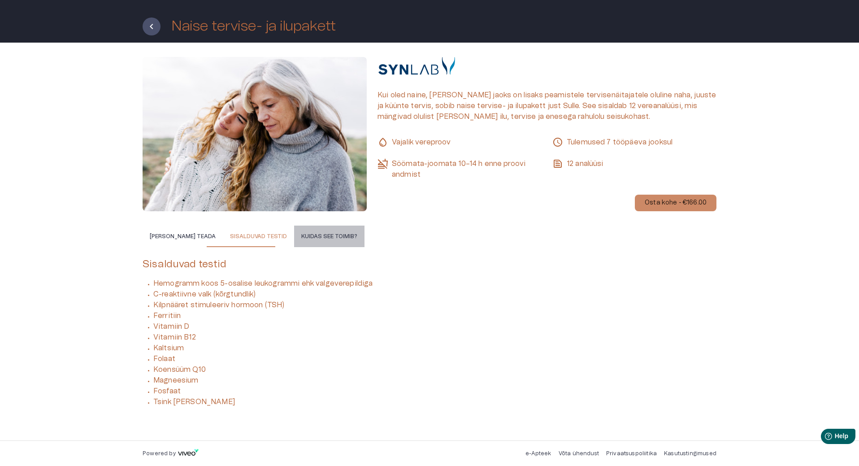
click at [316, 233] on button "Kuidas see toimib?" at bounding box center [329, 236] width 70 height 22
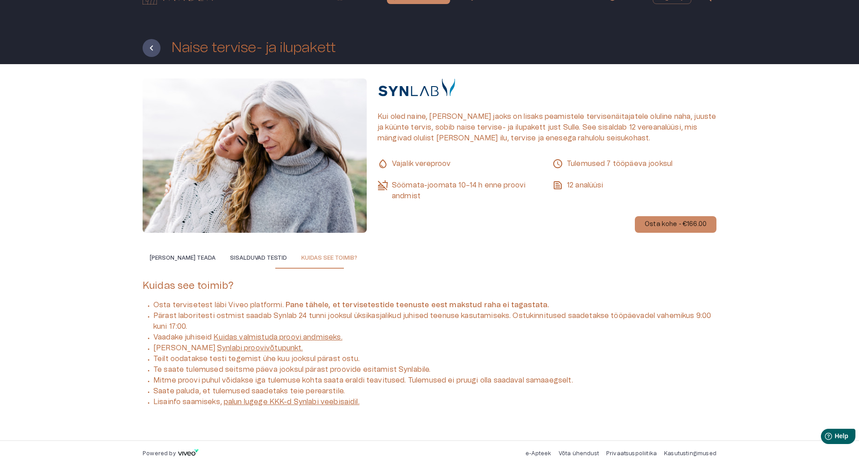
scroll to position [0, 0]
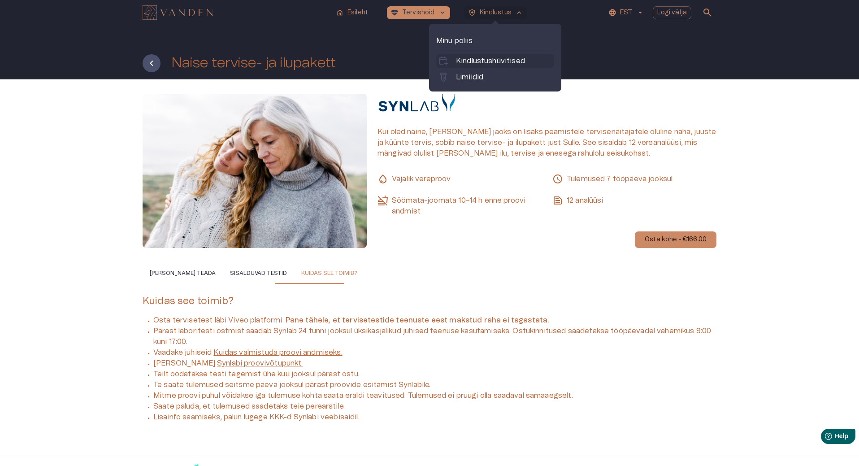
click at [492, 59] on p "Kindlustushüvitised" at bounding box center [490, 61] width 69 height 11
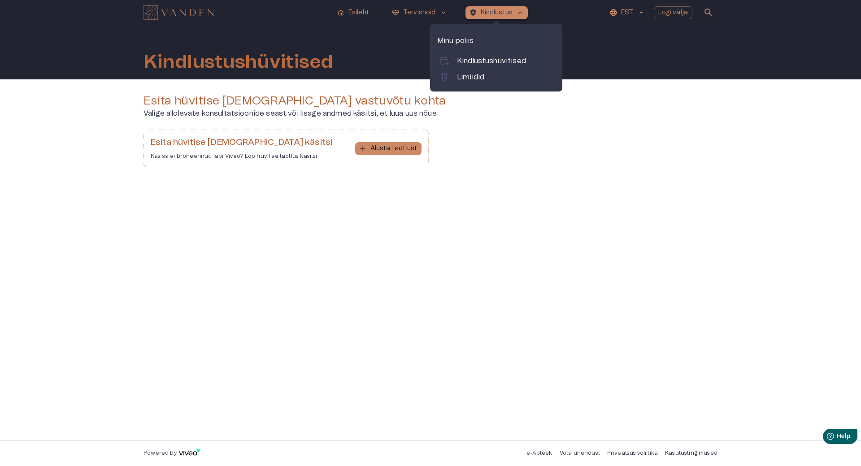
click at [482, 13] on p "Kindlustus" at bounding box center [496, 12] width 32 height 9
click at [470, 71] on div "labs Limiidid" at bounding box center [496, 77] width 118 height 14
click at [469, 75] on p "Limiidid" at bounding box center [470, 77] width 27 height 11
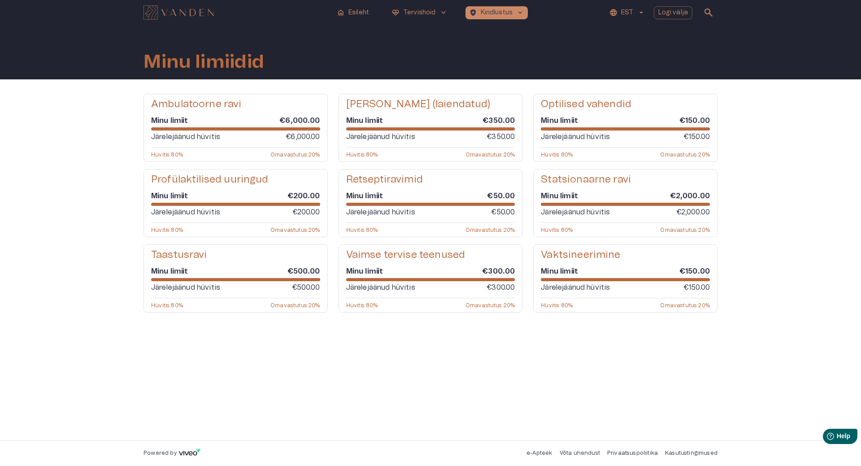
click at [206, 232] on div "Hüvitis : 80 % [GEOGRAPHIC_DATA] : 20 %" at bounding box center [235, 229] width 169 height 7
click at [161, 203] on span at bounding box center [235, 204] width 169 height 3
click at [249, 189] on div "Profülaktilised uuringud Minu limiit €200.00 Järelejäänud hüvitis €200.00 Hüvit…" at bounding box center [235, 203] width 184 height 68
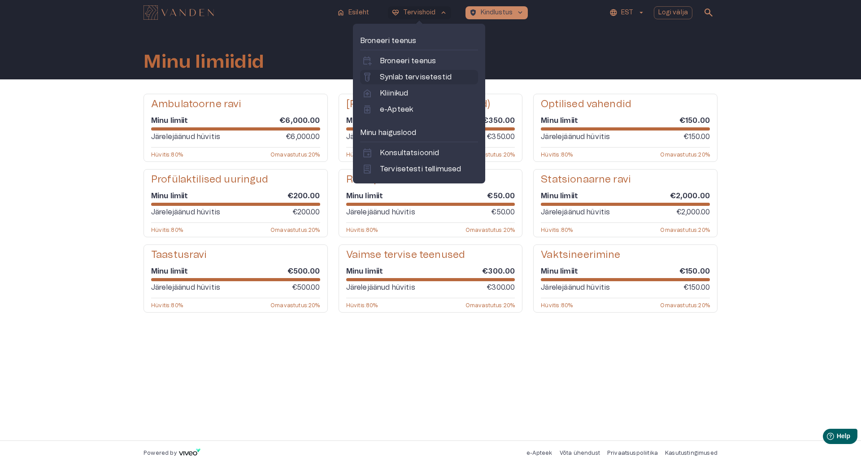
click at [410, 74] on p "Synlab tervisetestid" at bounding box center [416, 77] width 72 height 11
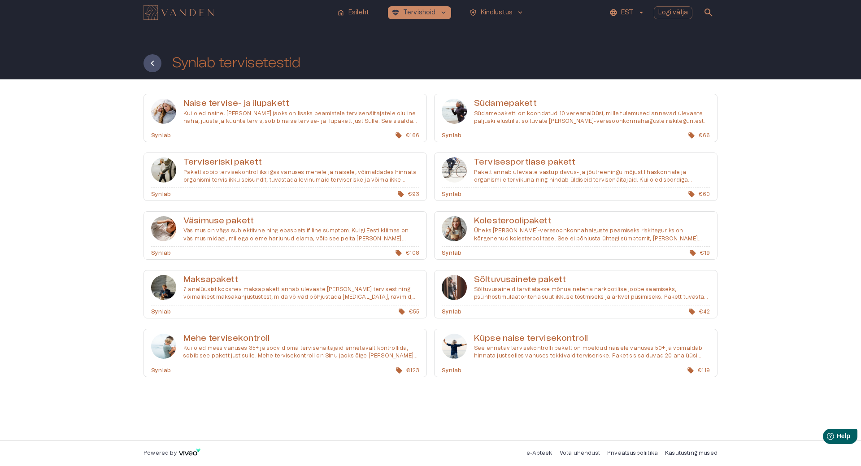
click at [86, 205] on div "Naise tervise- ja ilupakett Kui oled naine, [PERSON_NAME] jaoks on lisaks peami…" at bounding box center [430, 259] width 861 height 361
click at [268, 169] on p "Pakett sobib tervisekontrolliks igas vanuses mehele ja naisele, võimaldades hin…" at bounding box center [301, 176] width 236 height 15
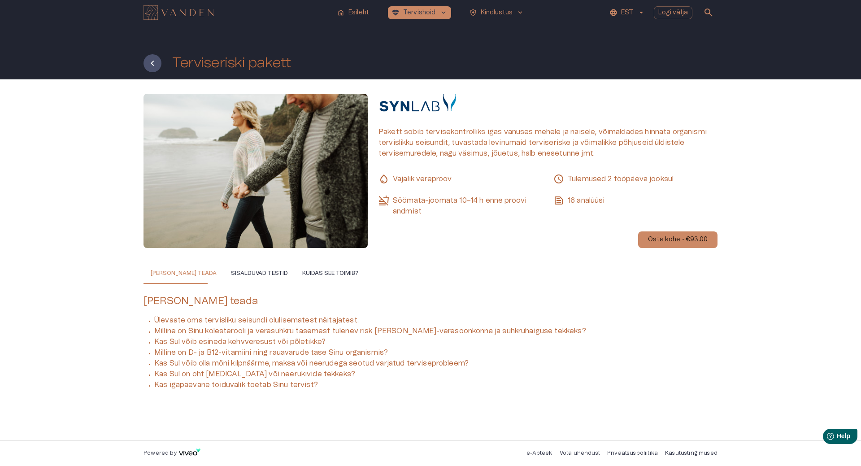
click at [251, 273] on button "Sisalduvad testid" at bounding box center [259, 273] width 71 height 22
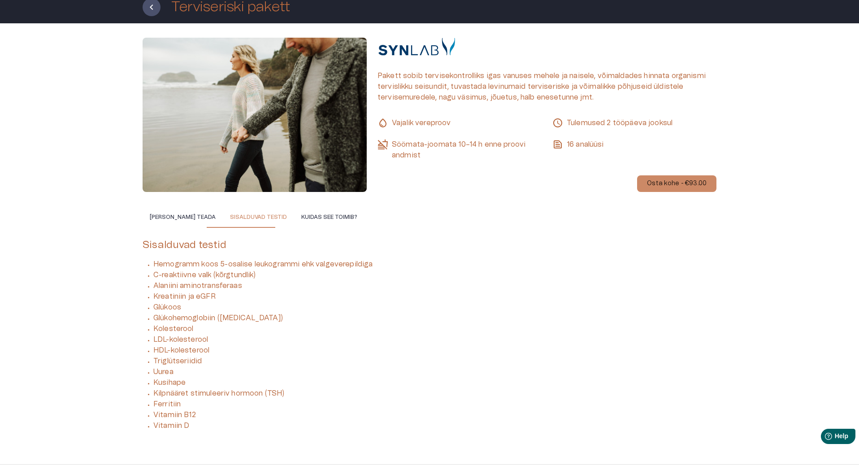
scroll to position [35, 0]
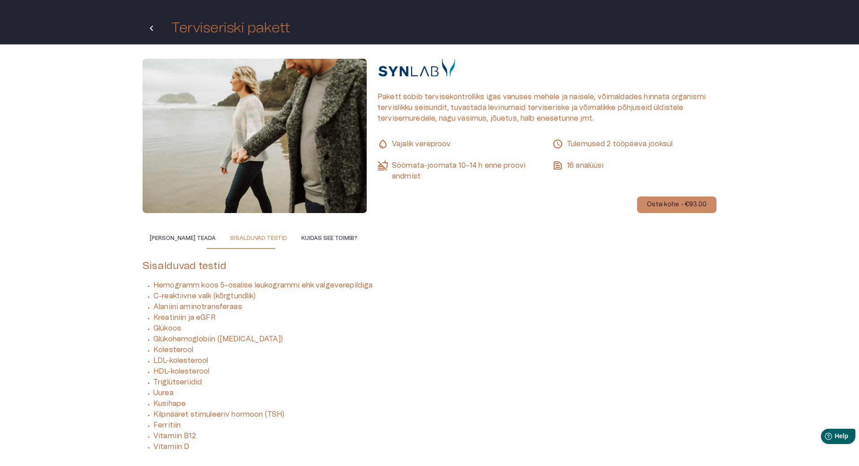
click at [149, 28] on icon "Tagasi" at bounding box center [151, 28] width 11 height 11
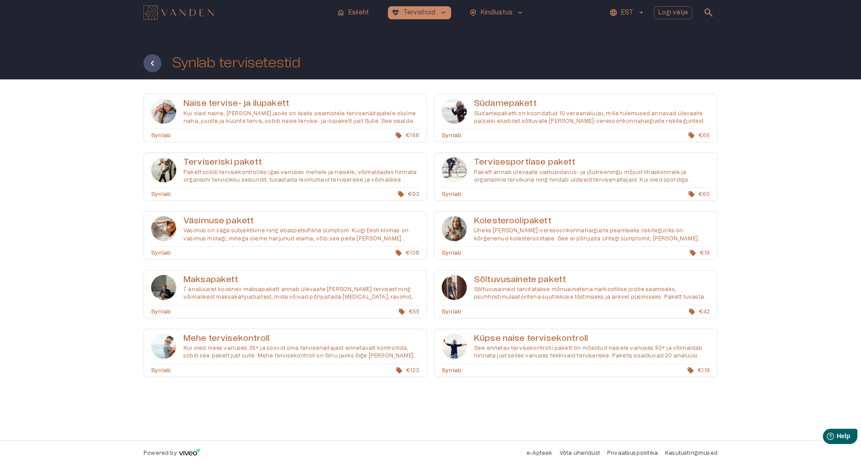
click at [214, 238] on p "Väsimus on väga subjektiivne ning ebaspetsiifiline sümptom. Kuigi Eesti kliimas…" at bounding box center [301, 234] width 236 height 15
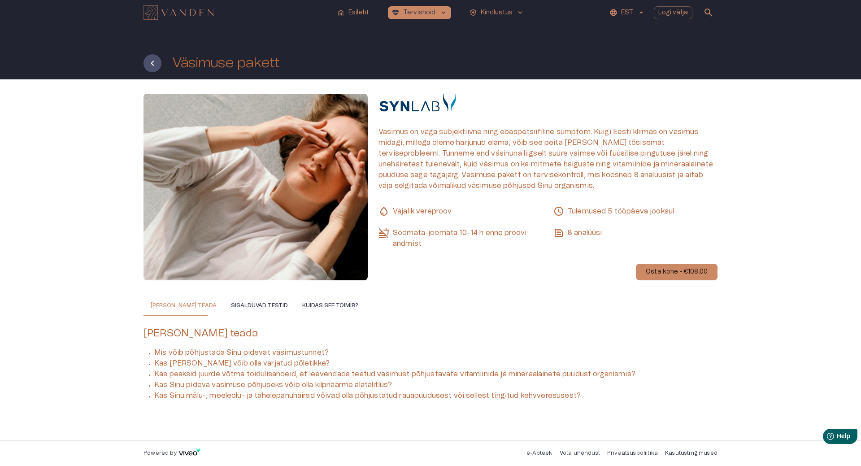
click at [234, 304] on button "Sisalduvad testid" at bounding box center [259, 305] width 71 height 22
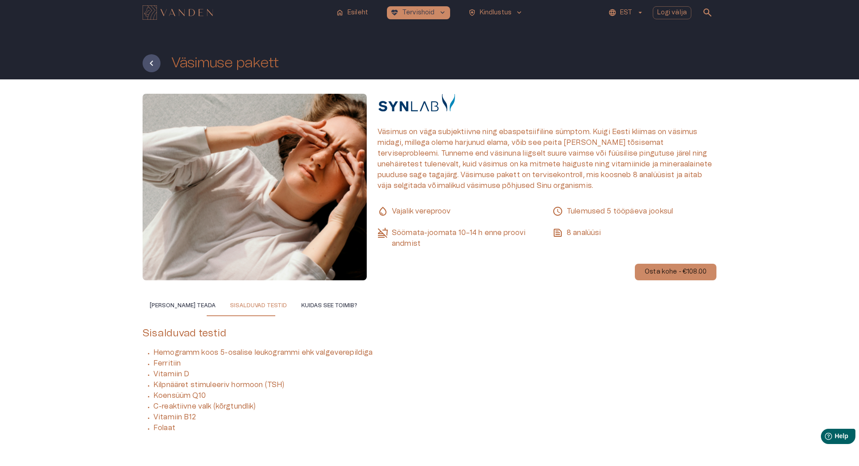
click at [166, 307] on button "[PERSON_NAME] teada" at bounding box center [183, 305] width 80 height 22
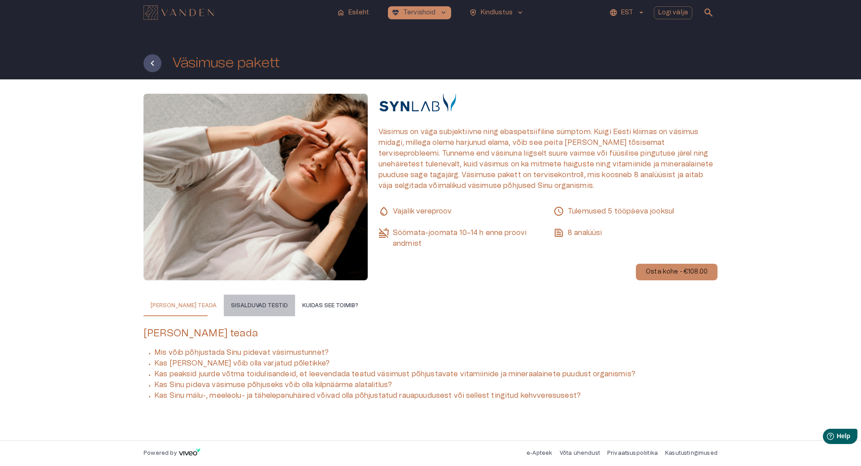
click at [254, 308] on button "Sisalduvad testid" at bounding box center [259, 305] width 71 height 22
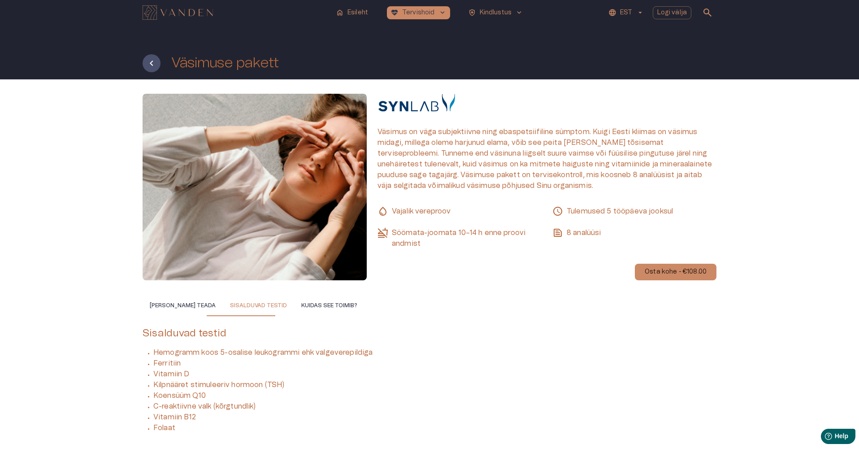
click at [12, 342] on div "Väsimus on väga subjektiivne ning ebaspetsiifiline sümptom. Kuigi Eesti kliimas…" at bounding box center [429, 272] width 859 height 387
click at [174, 307] on button "[PERSON_NAME] teada" at bounding box center [183, 305] width 80 height 22
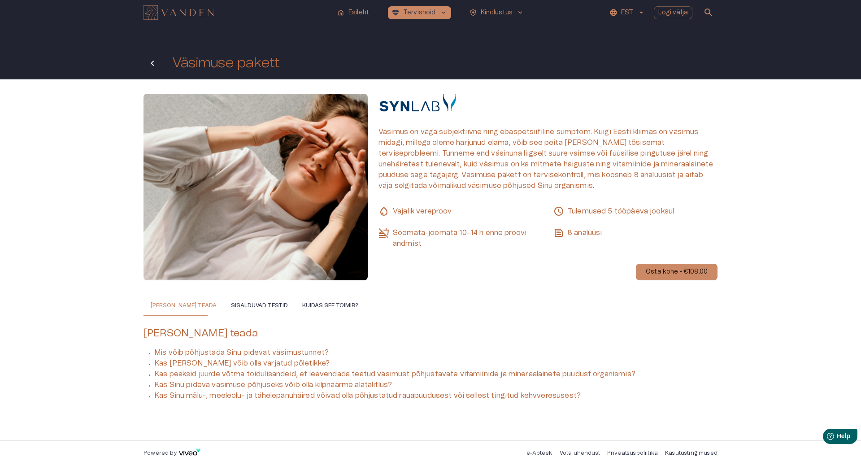
click at [155, 56] on button "Tagasi" at bounding box center [152, 63] width 18 height 18
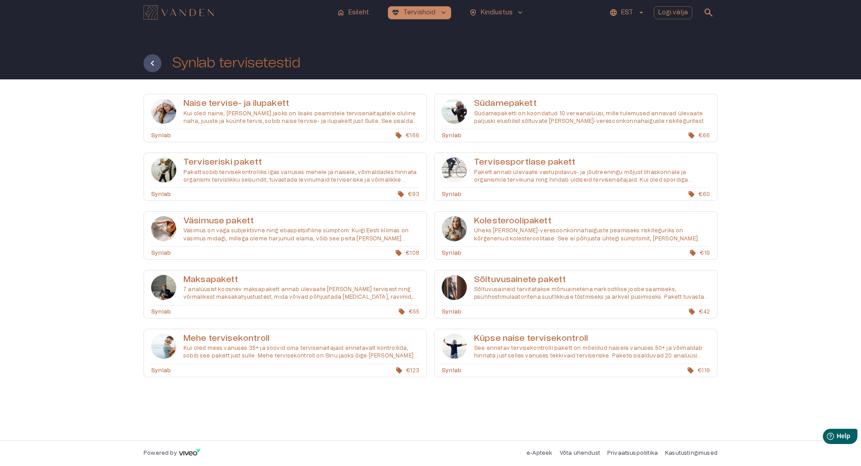
click at [237, 174] on p "Pakett sobib tervisekontrolliks igas vanuses mehele ja naisele, võimaldades hin…" at bounding box center [301, 176] width 236 height 15
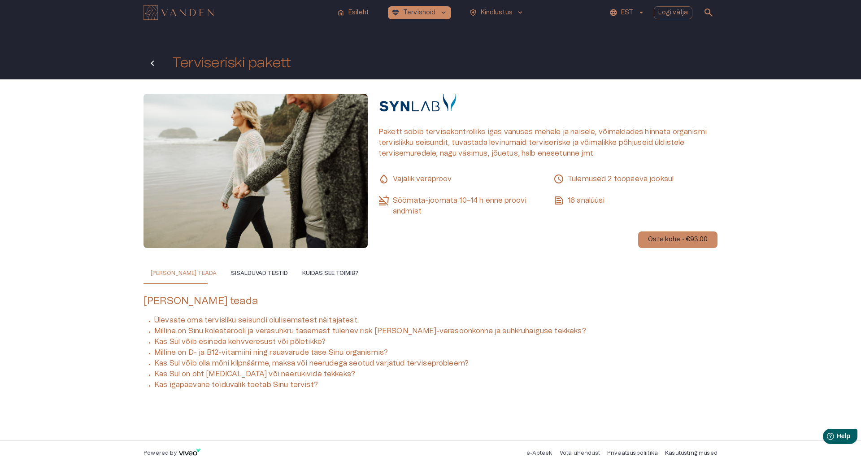
click at [151, 60] on icon "Tagasi" at bounding box center [152, 63] width 11 height 11
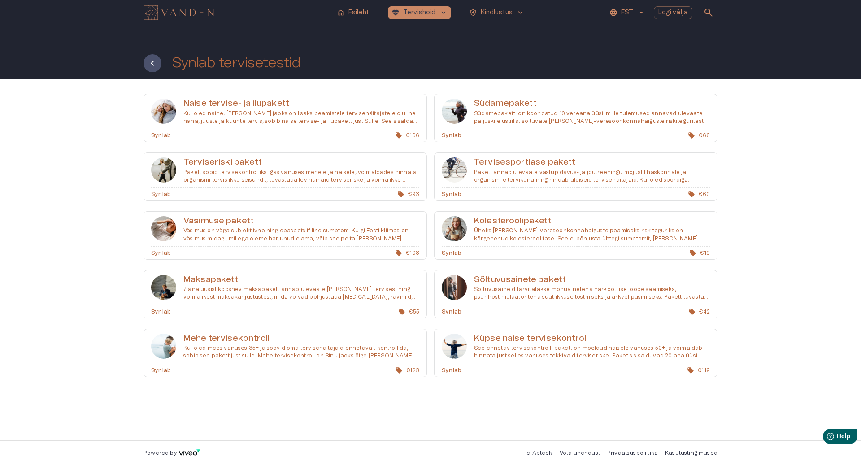
click at [241, 112] on p "Kui oled naine, [PERSON_NAME] jaoks on lisaks peamistele tervisenäitajatele olu…" at bounding box center [301, 117] width 236 height 15
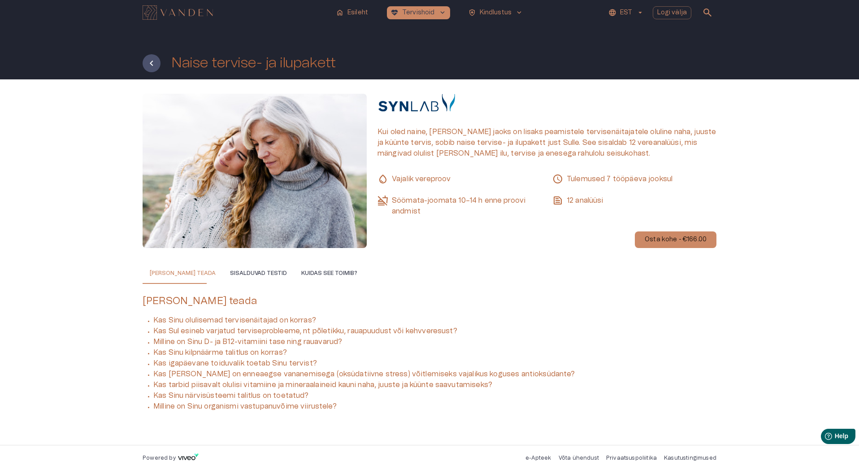
click at [238, 273] on button "Sisalduvad testid" at bounding box center [258, 273] width 71 height 22
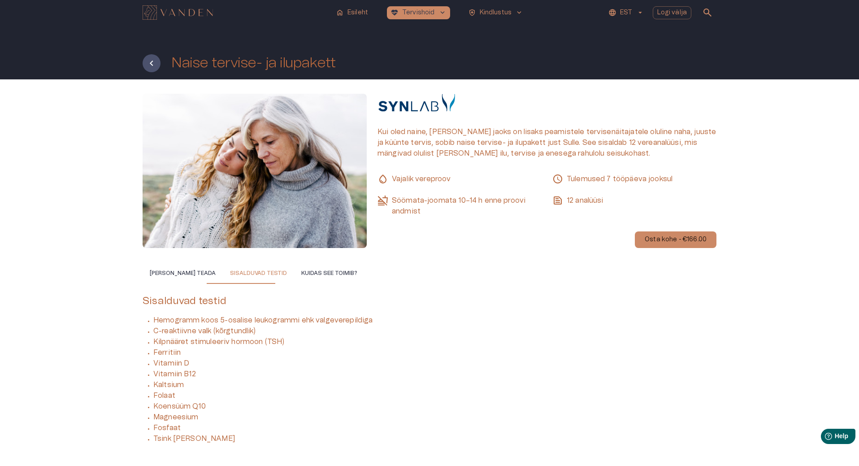
click at [27, 167] on div "Kui oled naine, [PERSON_NAME] jaoks on lisaks peamistele tervisenäitajatele olu…" at bounding box center [429, 278] width 859 height 398
click at [190, 269] on button "[PERSON_NAME] teada" at bounding box center [183, 273] width 80 height 22
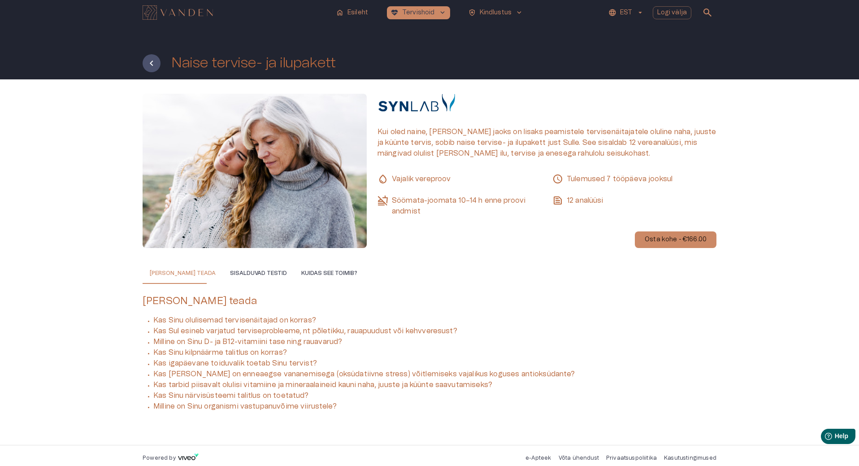
scroll to position [4, 0]
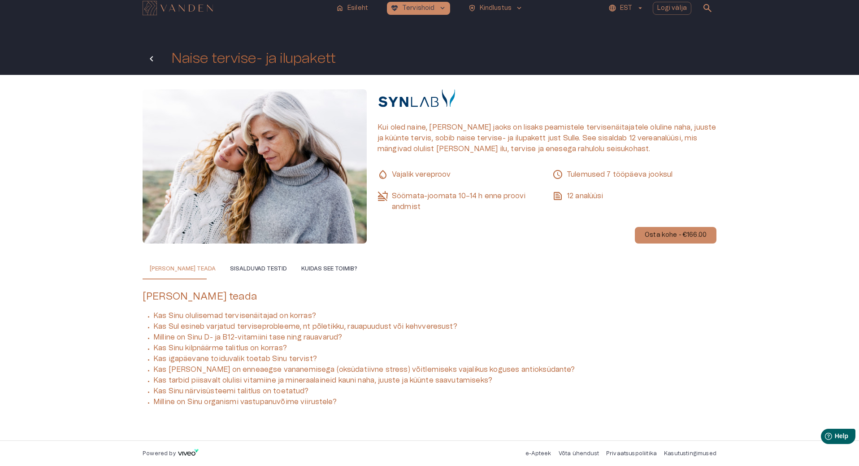
click at [152, 61] on icon "Tagasi" at bounding box center [151, 58] width 3 height 5
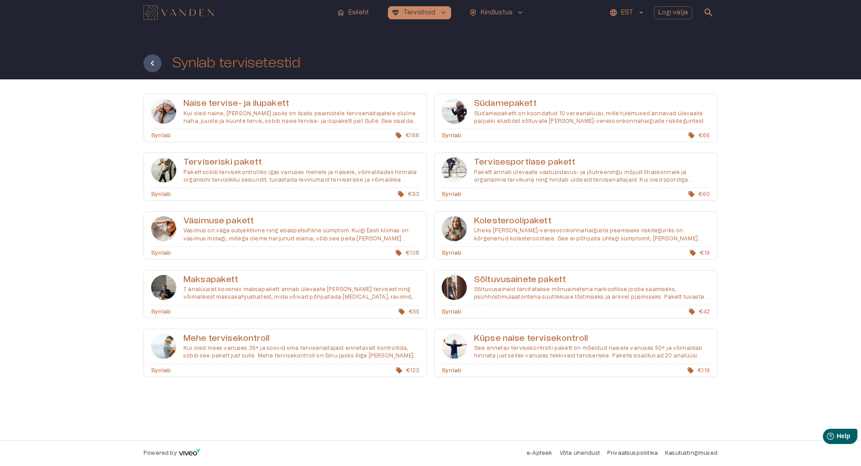
click at [186, 10] on img "Navigate to homepage" at bounding box center [178, 12] width 70 height 14
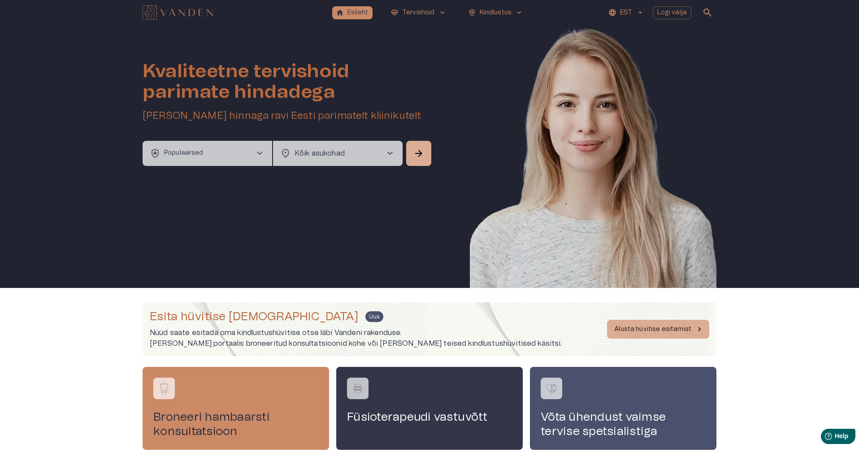
click at [232, 151] on button "health_and_safety Populaarsed chevron_right" at bounding box center [208, 153] width 130 height 25
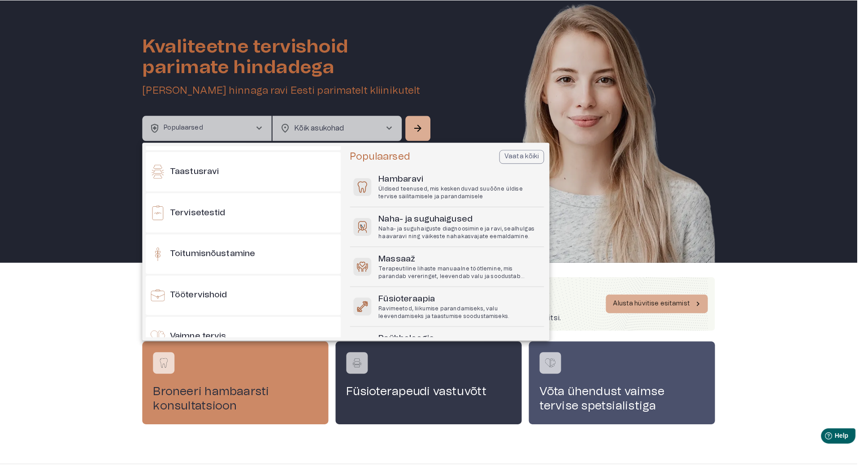
scroll to position [941, 0]
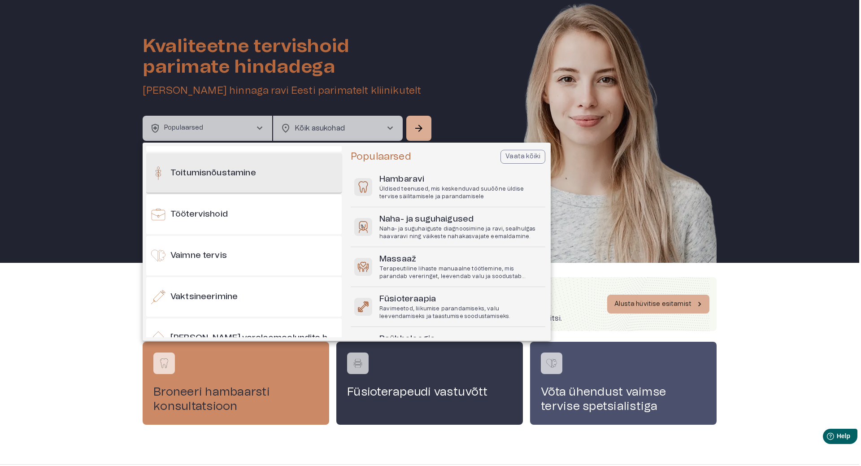
click at [226, 173] on h6 "Toitumisnõustamine" at bounding box center [213, 173] width 86 height 12
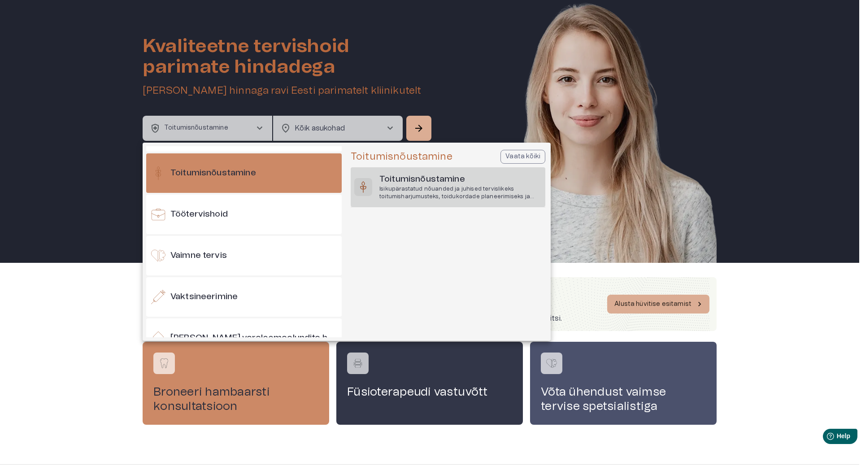
click at [420, 190] on p "Isikupärastatud nõuanded ja juhised tervislikeks toitumisharjumusteks, toidukor…" at bounding box center [460, 192] width 162 height 15
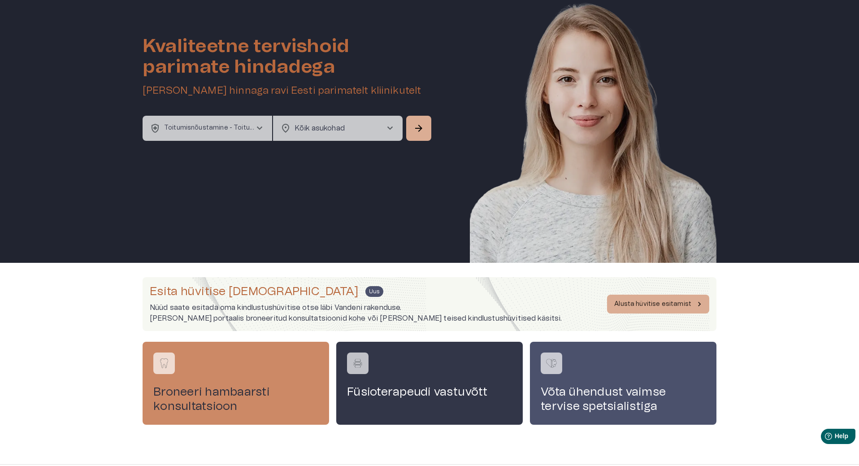
click at [362, 127] on body "home Esileht [MEDICAL_DATA]_heart Tervishoid keyboard_arrow_down health_and_saf…" at bounding box center [429, 208] width 859 height 466
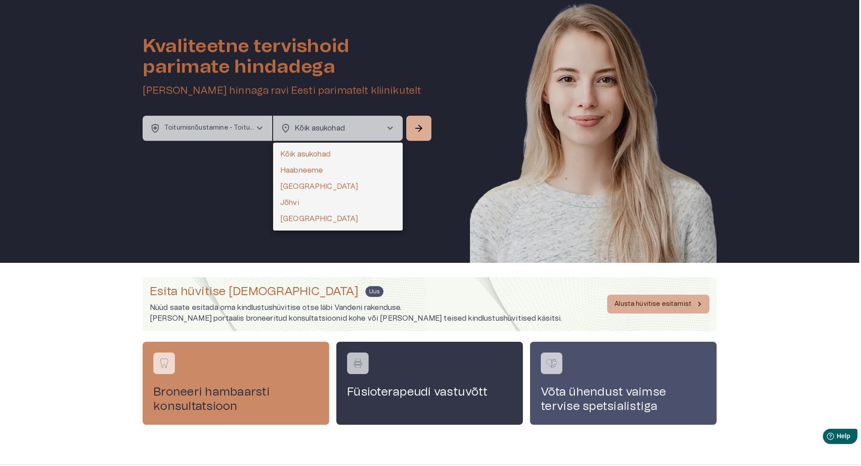
click at [309, 214] on li "[GEOGRAPHIC_DATA]" at bounding box center [338, 219] width 130 height 16
type input "**********"
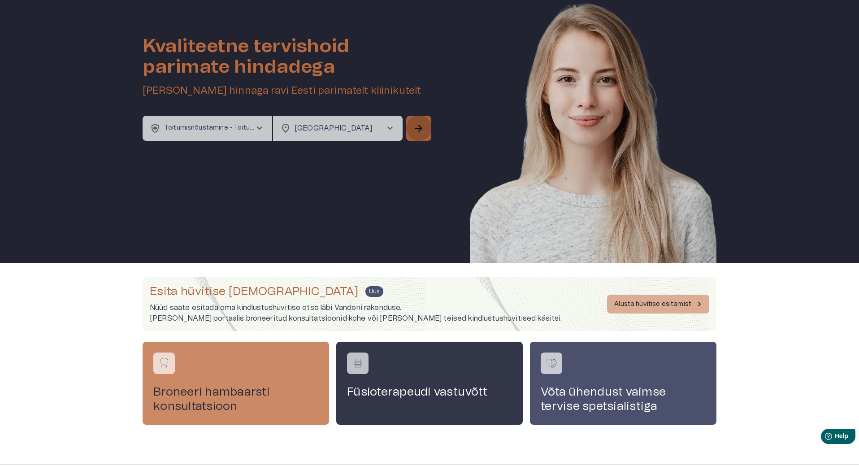
click at [421, 128] on span "arrow_forward" at bounding box center [418, 128] width 11 height 11
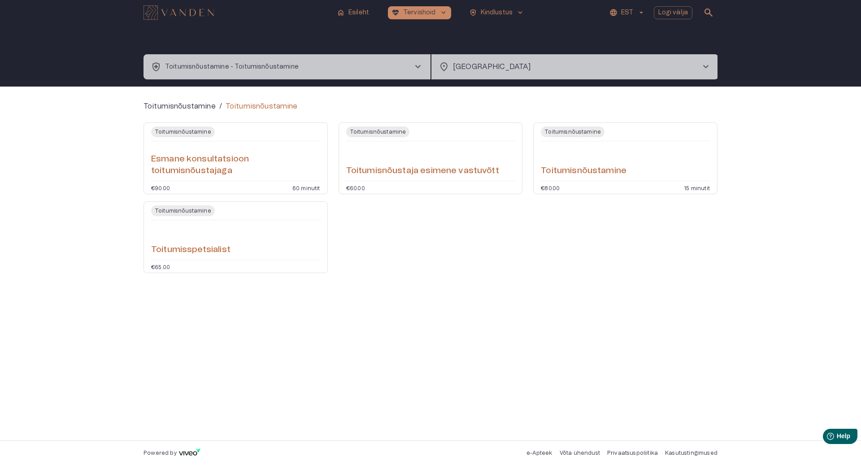
click at [417, 69] on span "chevron_right" at bounding box center [417, 66] width 11 height 11
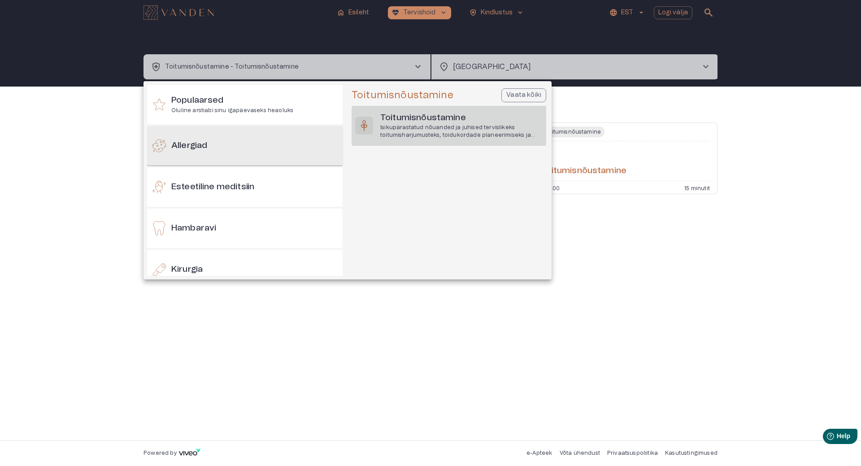
click at [236, 147] on div "Allergiad" at bounding box center [244, 145] width 195 height 39
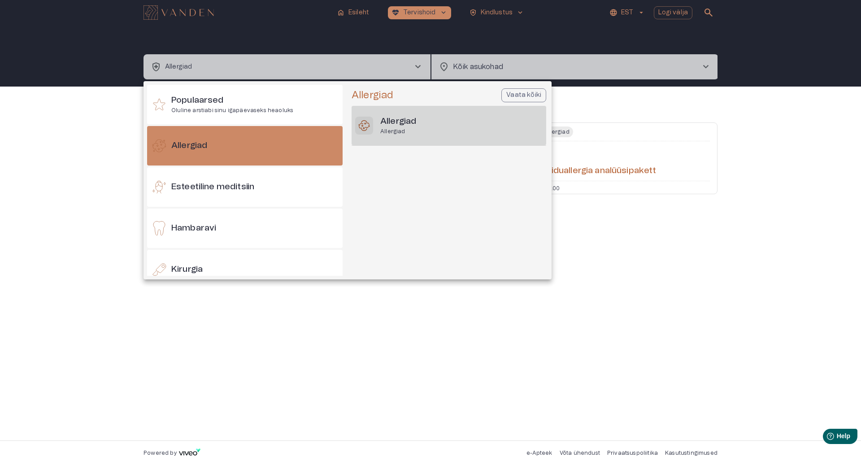
click at [437, 113] on div "Allergiad Allergiad" at bounding box center [448, 125] width 195 height 39
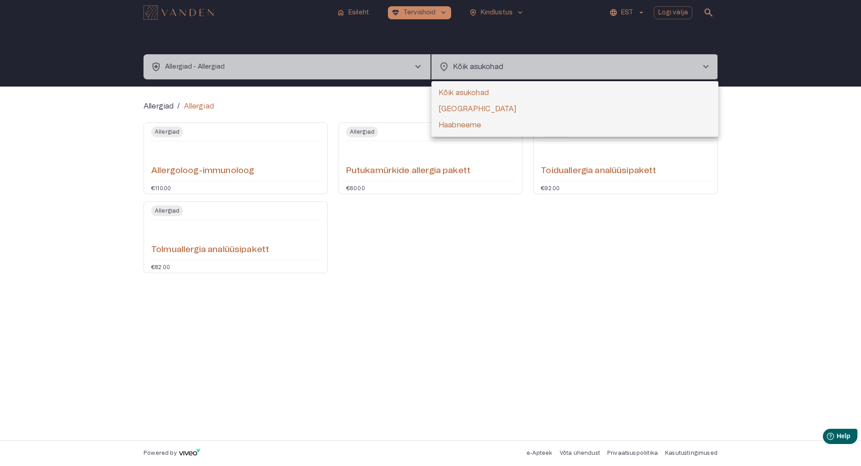
click at [571, 66] on body "home Esileht [MEDICAL_DATA]_heart Tervishoid keyboard_arrow_down health_and_saf…" at bounding box center [430, 233] width 861 height 466
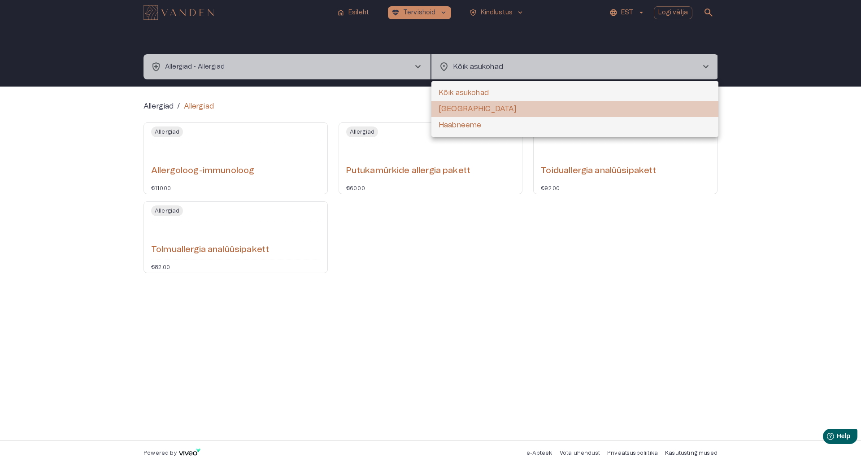
click at [511, 112] on li "[GEOGRAPHIC_DATA]" at bounding box center [574, 109] width 287 height 16
type input "**********"
click at [641, 50] on div at bounding box center [430, 233] width 861 height 466
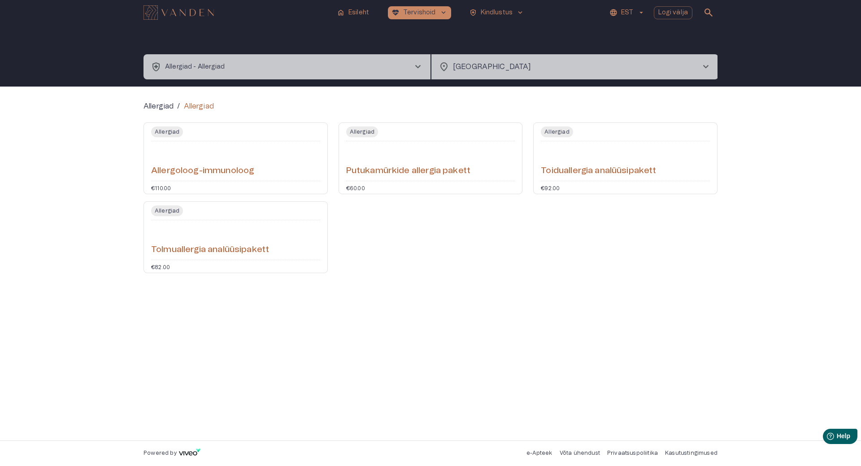
click at [397, 279] on div "Allergiad / Allergiad Allergiad Allergoloog-immunoloog €110.00 Allergiad Putuka…" at bounding box center [430, 194] width 574 height 186
click at [585, 170] on h6 "Toiduallergia analüüsipakett" at bounding box center [598, 171] width 115 height 12
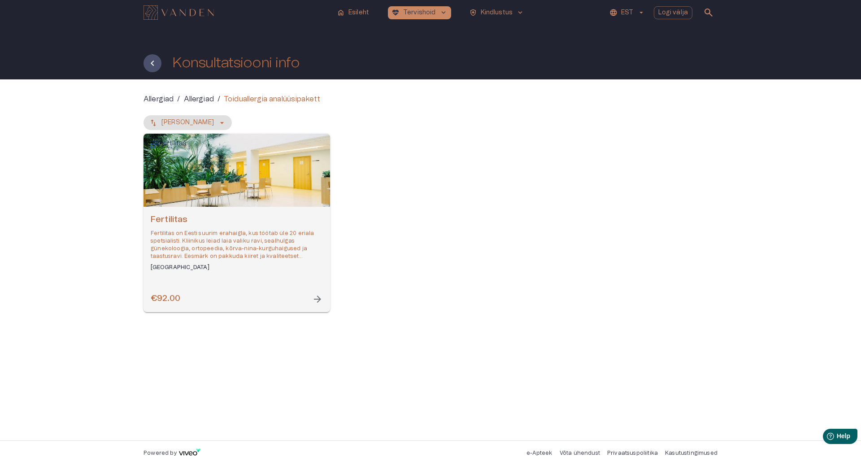
click at [230, 240] on p "Fertilitas on Eesti suurim erahaigla, kus töötab üle 20 eriala spetsialisti. Kl…" at bounding box center [237, 244] width 172 height 31
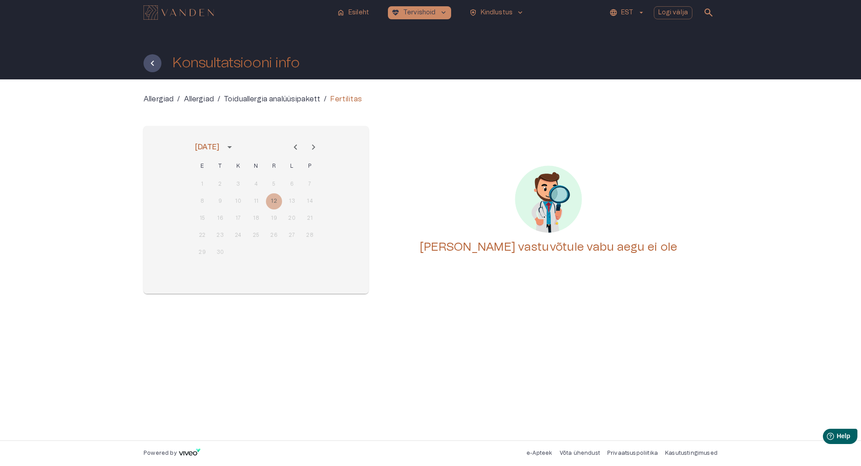
click at [242, 98] on p "Toiduallergia analüüsipakett" at bounding box center [272, 99] width 96 height 11
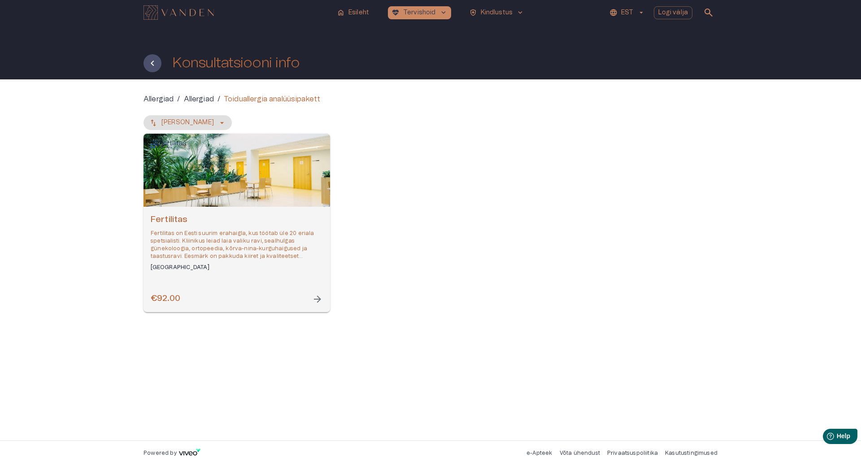
click at [163, 268] on h6 "[GEOGRAPHIC_DATA]" at bounding box center [237, 268] width 172 height 8
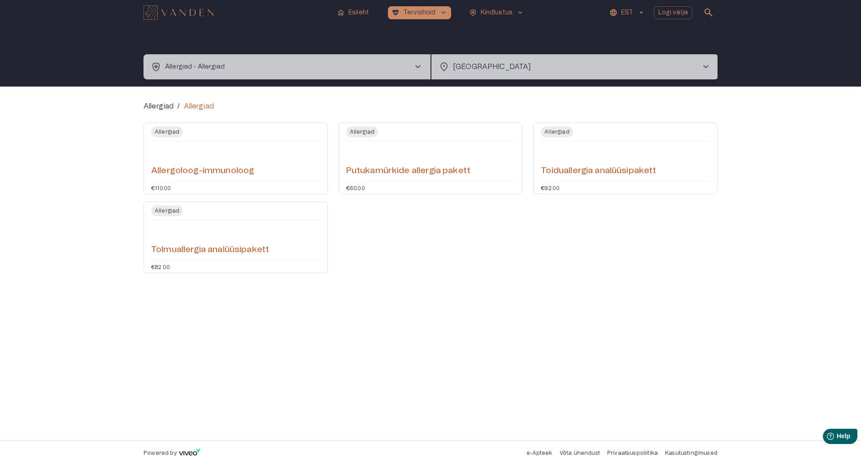
click at [401, 312] on div "Allergiad / Allergiad Allergiad Allergoloog-immunoloog €110.00 Allergiad Putuka…" at bounding box center [430, 263] width 574 height 325
click at [177, 14] on img "Navigate to homepage" at bounding box center [178, 12] width 70 height 14
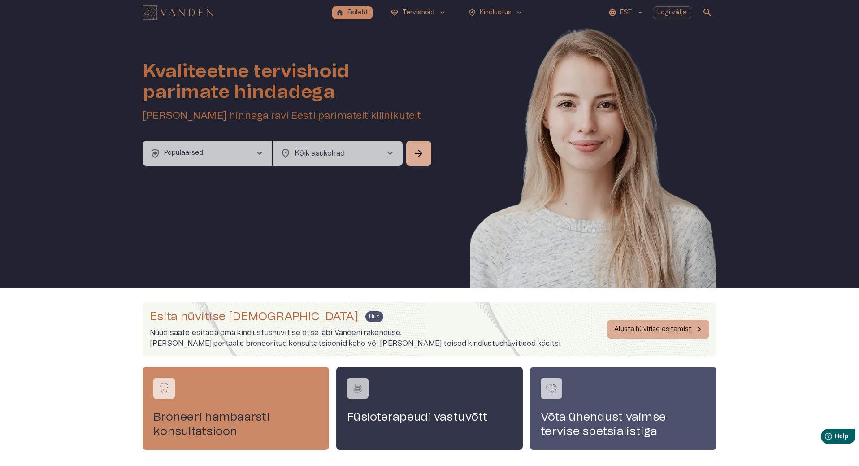
click at [393, 148] on span "chevron_right" at bounding box center [390, 153] width 11 height 11
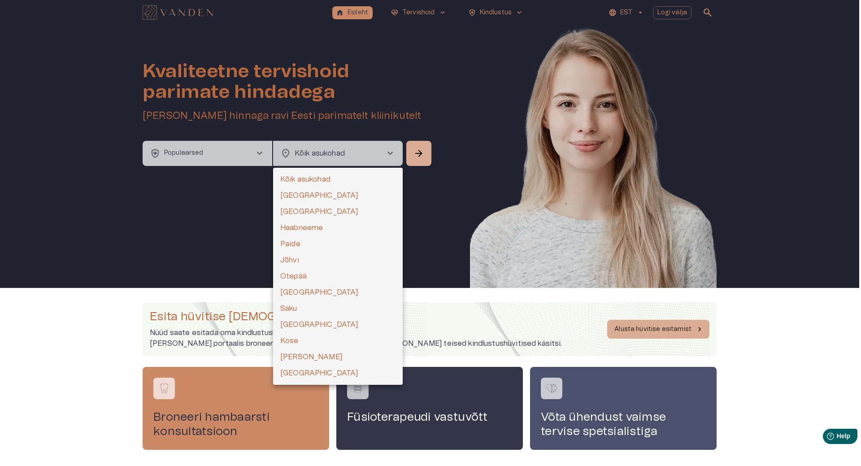
click at [307, 196] on li "[GEOGRAPHIC_DATA]" at bounding box center [338, 195] width 130 height 16
type input "**********"
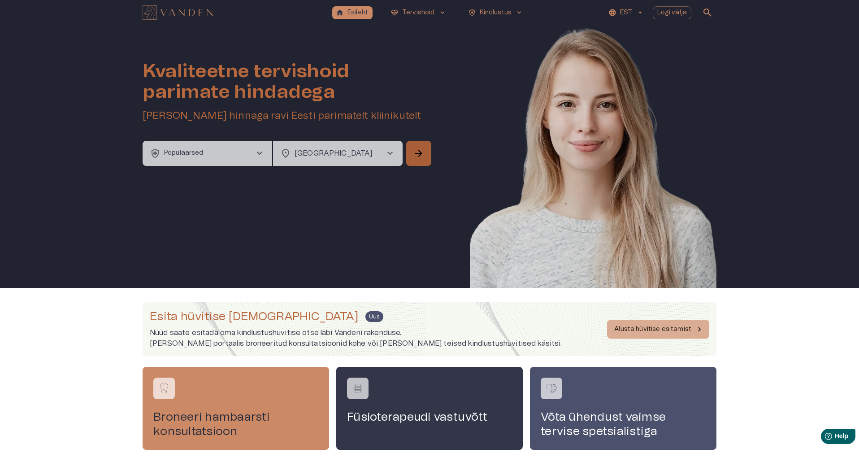
click at [418, 148] on span "arrow_forward" at bounding box center [418, 153] width 11 height 11
click at [235, 145] on button "health_and_safety Populaarsed chevron_right" at bounding box center [208, 153] width 130 height 25
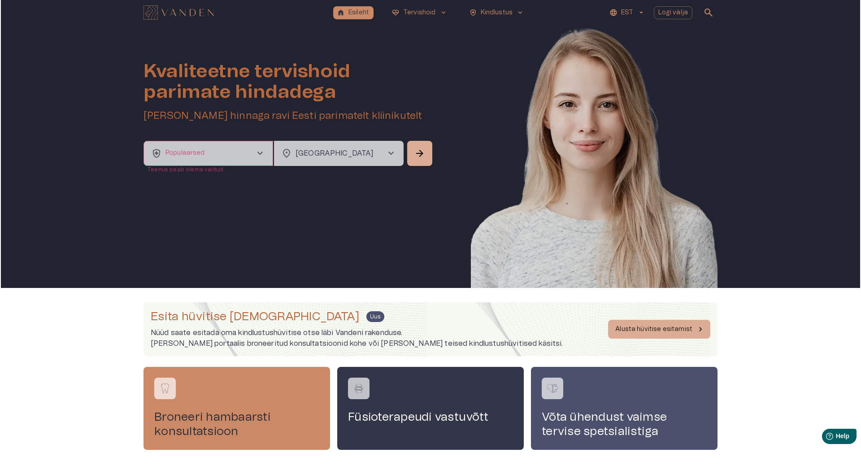
scroll to position [25, 0]
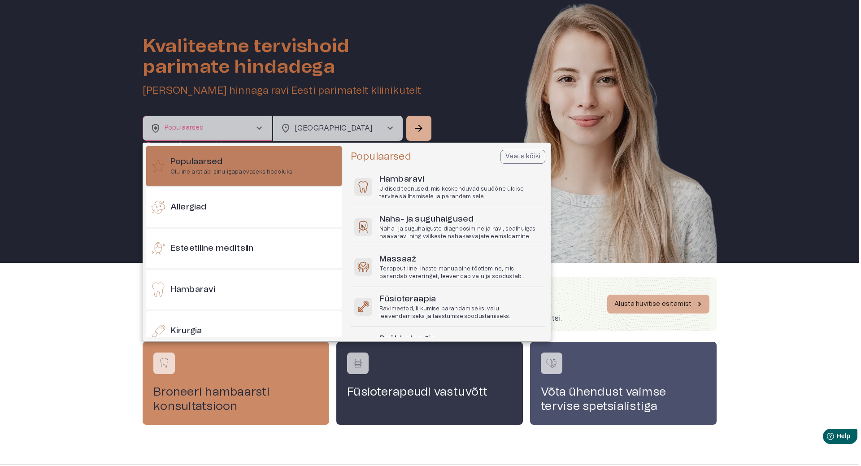
click at [253, 168] on p "Oluline arstiabi sinu igapäevaseks heaoluks" at bounding box center [231, 172] width 122 height 8
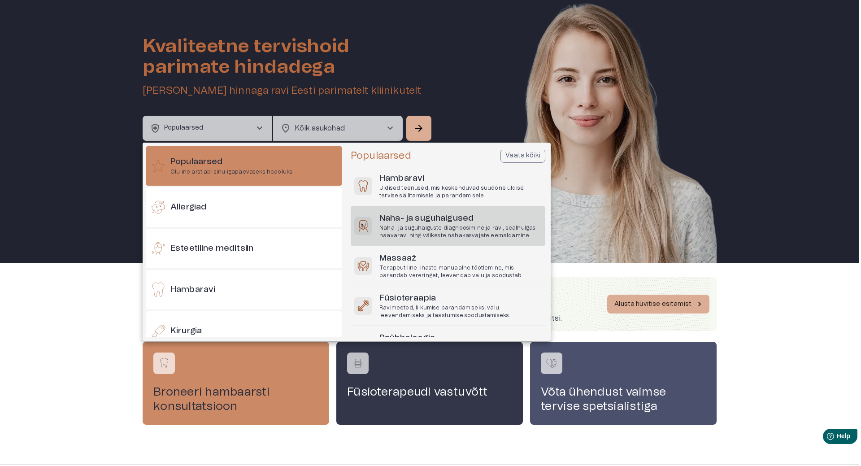
scroll to position [0, 0]
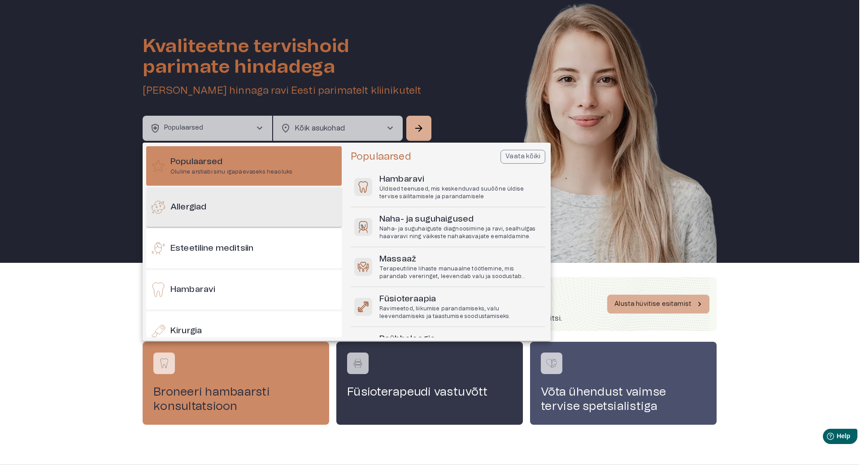
click at [260, 212] on div "Allergiad" at bounding box center [243, 206] width 195 height 39
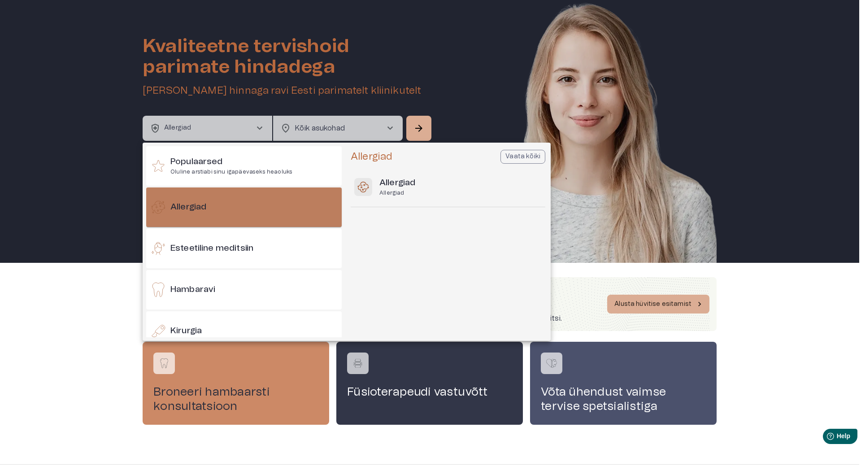
click at [195, 205] on h6 "Allergiad" at bounding box center [188, 207] width 36 height 12
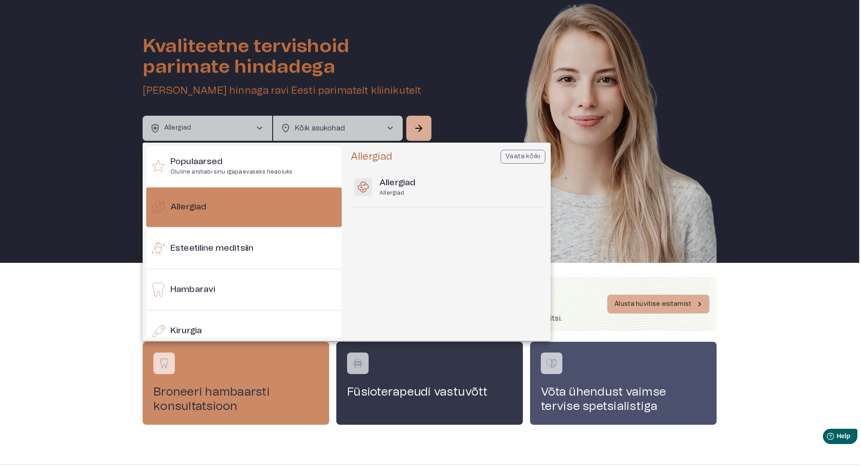
click at [518, 157] on p "Vaata kõiki" at bounding box center [522, 156] width 35 height 9
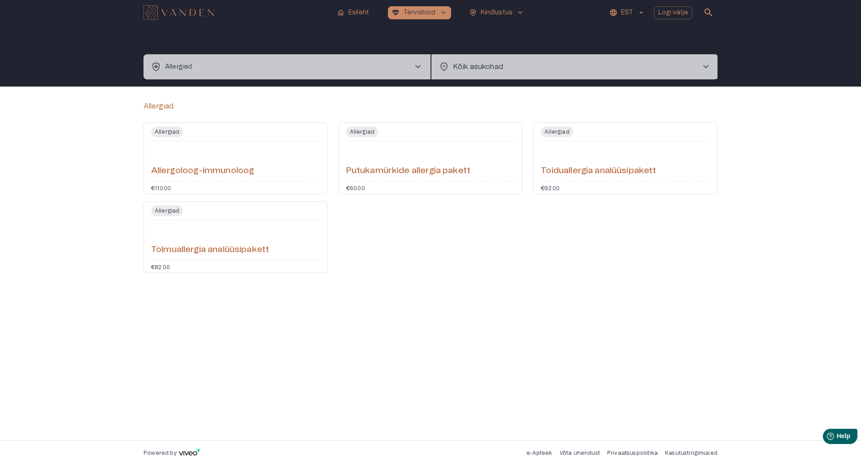
click at [553, 304] on div "Allergiad Allergiad Allergoloog-immunoloog €110.00 Allergiad Putukamürkide alle…" at bounding box center [430, 263] width 574 height 325
click at [539, 246] on div "Allergiad Allergoloog-immunoloog €110.00 Allergiad Putukamürkide allergia paket…" at bounding box center [425, 194] width 584 height 158
click at [203, 169] on h6 "Allergoloog-immunoloog" at bounding box center [202, 171] width 103 height 12
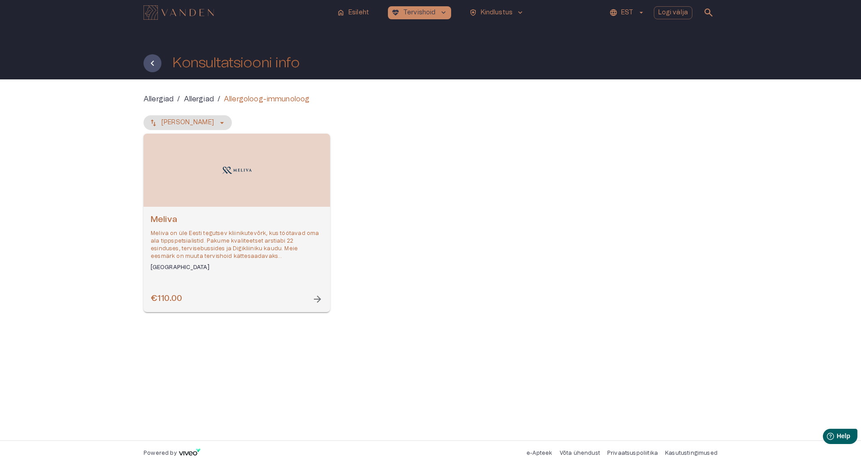
click at [184, 228] on div "[PERSON_NAME] on üle Eesti tegutsev kliinikutevõrk, kus töötavad oma ala tippsp…" at bounding box center [237, 242] width 172 height 57
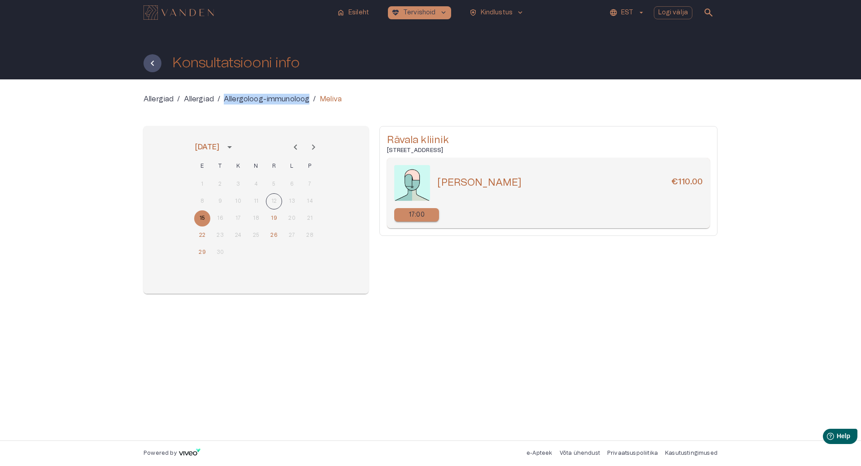
drag, startPoint x: 312, startPoint y: 101, endPoint x: 224, endPoint y: 102, distance: 87.4
click at [224, 102] on div "Allergoloog-immunoloog /" at bounding box center [270, 99] width 92 height 11
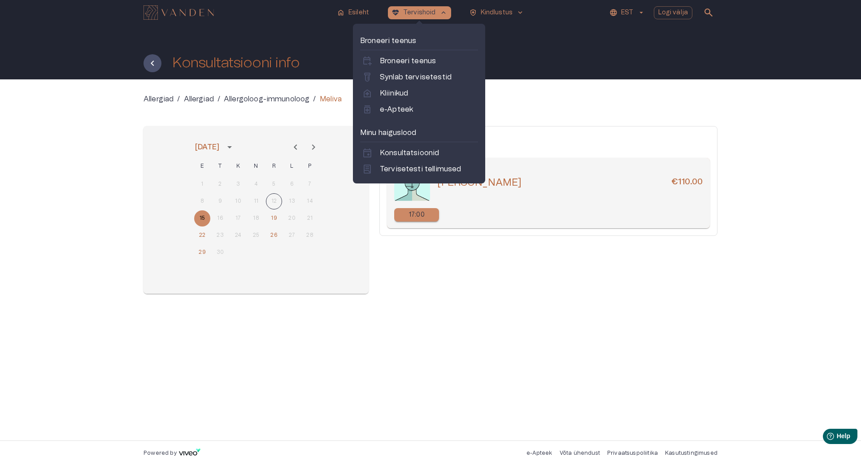
click at [48, 350] on div "Allergiad / Allergiad / Allergoloog-immunoloog / Meliva [DATE] E T K N R L P 1 …" at bounding box center [430, 259] width 861 height 361
click at [41, 359] on div "Allergiad / Allergiad / Allergoloog-immunoloog / Meliva [DATE] E T K N R L P 1 …" at bounding box center [430, 259] width 861 height 361
click at [275, 221] on button "19" at bounding box center [274, 218] width 16 height 16
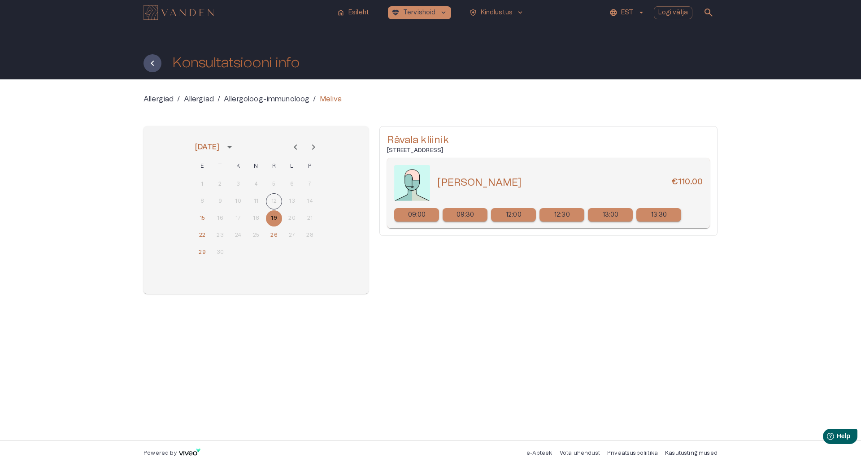
click at [607, 103] on div "Allergiad / Allergiad / Allergoloog-immunoloog / Meliva" at bounding box center [430, 99] width 574 height 11
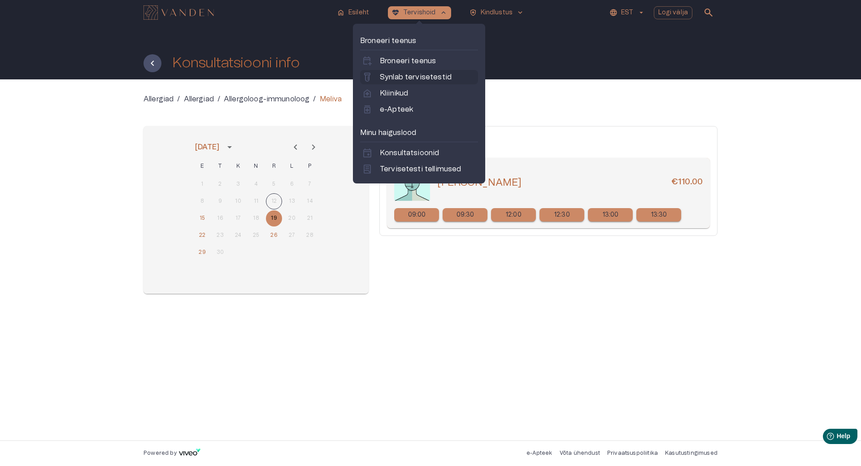
click at [415, 75] on p "Synlab tervisetestid" at bounding box center [416, 77] width 72 height 11
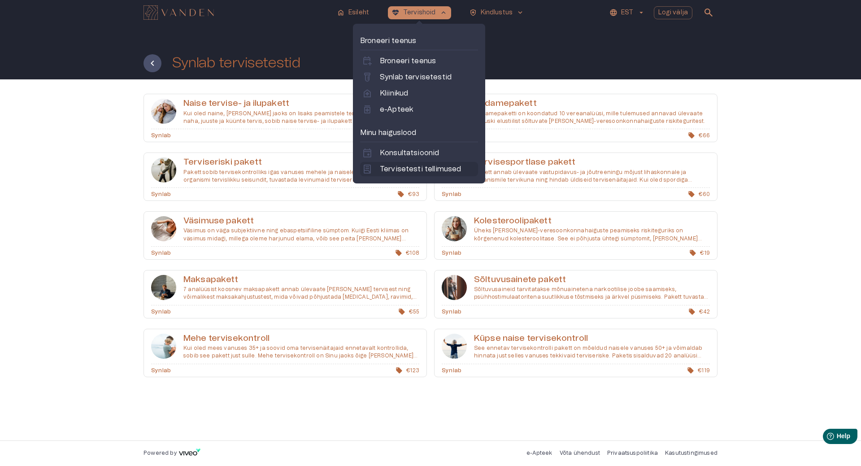
click at [410, 166] on p "Tervisetesti tellimused" at bounding box center [420, 169] width 81 height 11
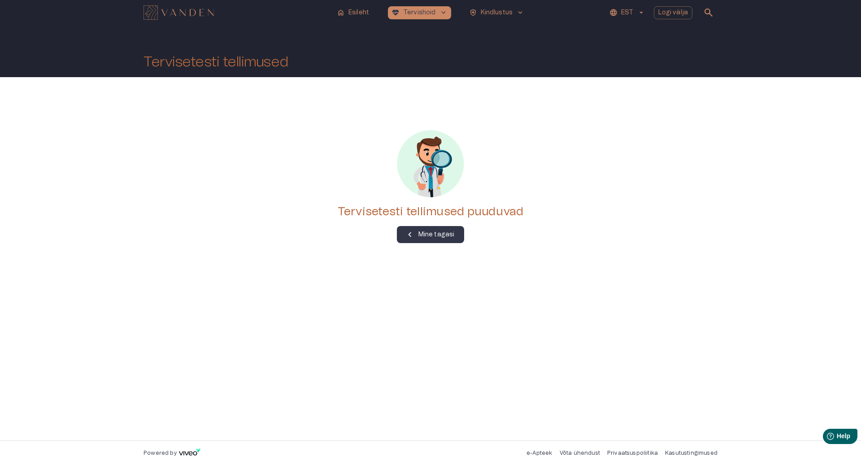
click at [205, 61] on h1 "Tervisetesti tellimused" at bounding box center [215, 62] width 145 height 16
click at [364, 13] on p "Esileht" at bounding box center [358, 12] width 21 height 9
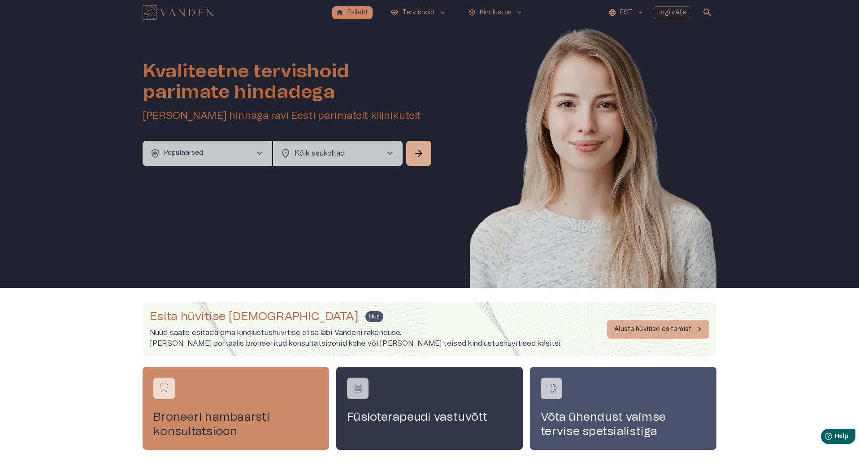
click at [52, 236] on div "Kvaliteetne tervishoid parimate hindadega Broneeri soodsaima hinnaga ravi Eesti…" at bounding box center [429, 156] width 859 height 263
